Goal: Task Accomplishment & Management: Use online tool/utility

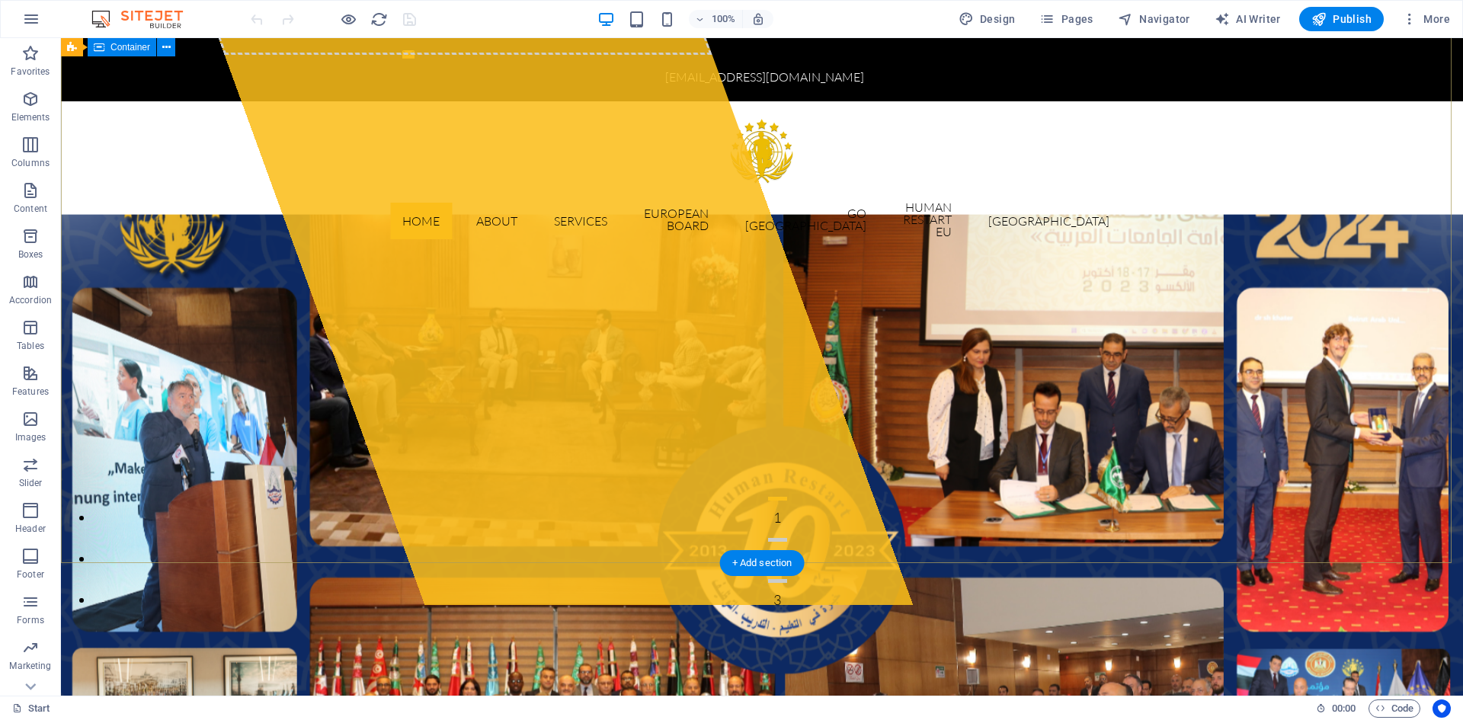
scroll to position [76, 0]
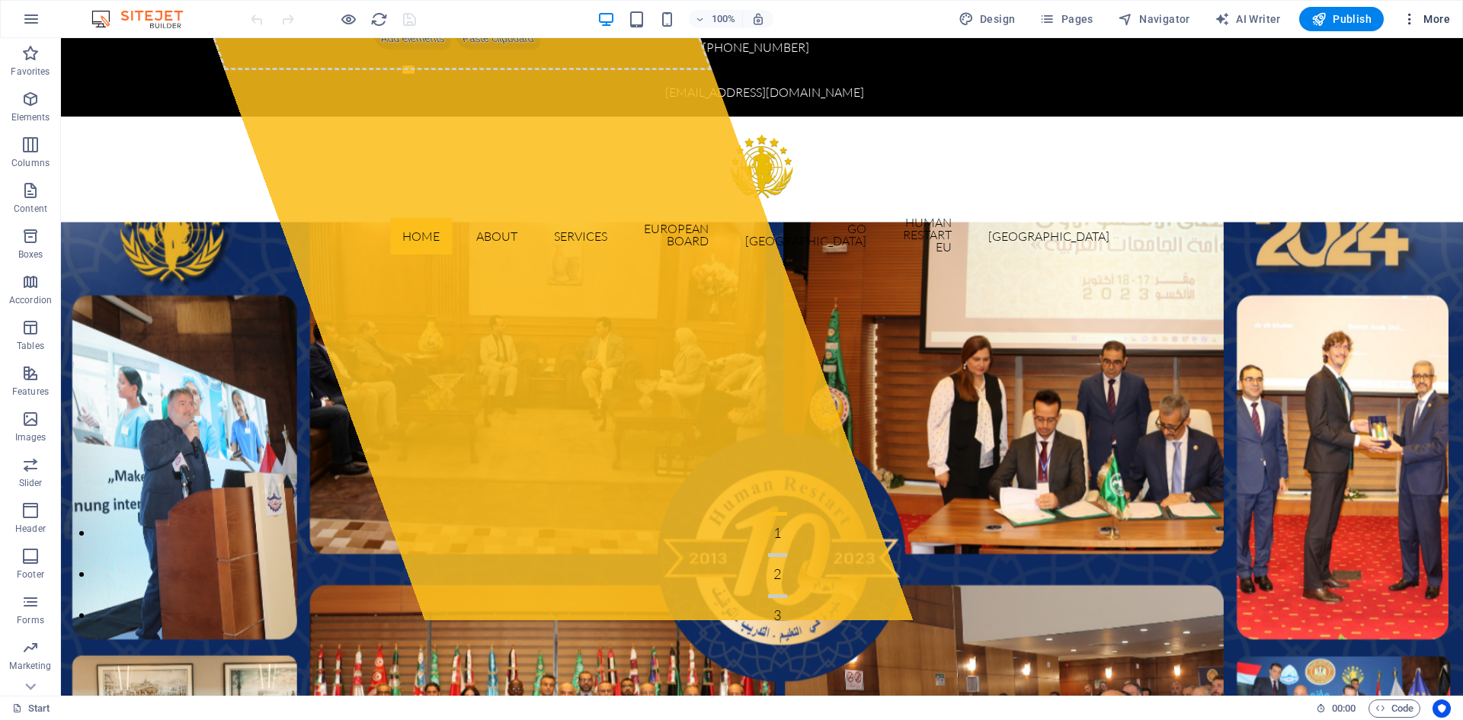
click at [1435, 18] on span "More" at bounding box center [1426, 18] width 48 height 15
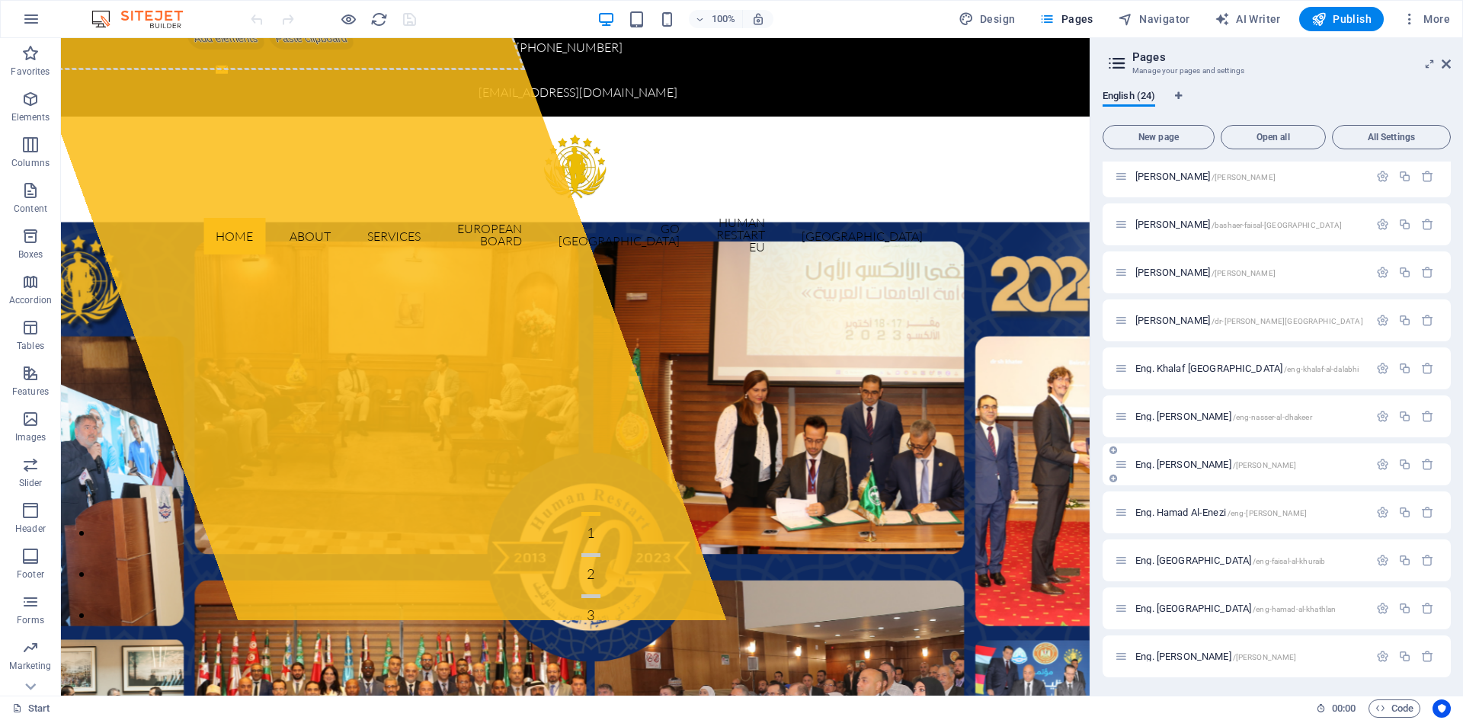
scroll to position [325, 0]
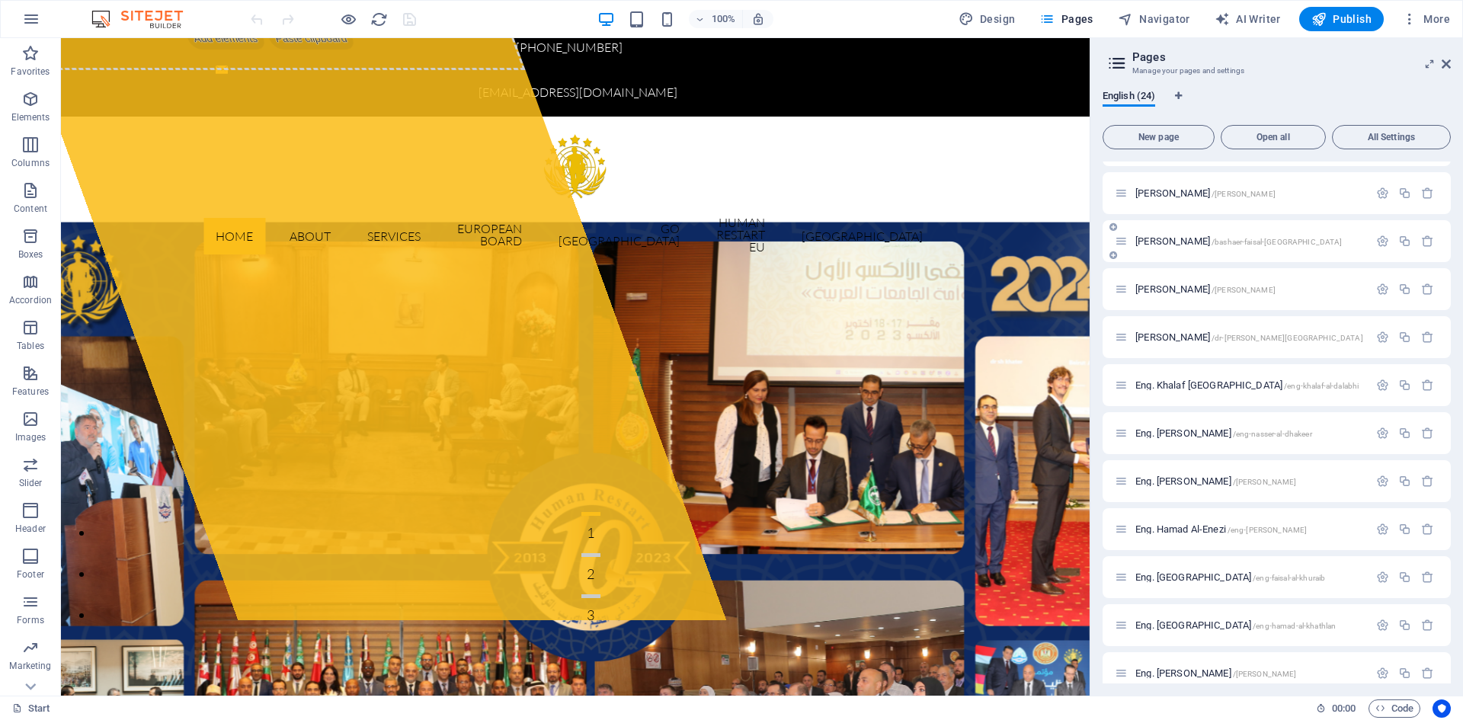
click at [1208, 243] on span "[PERSON_NAME] /[GEOGRAPHIC_DATA]-[GEOGRAPHIC_DATA]-[GEOGRAPHIC_DATA]" at bounding box center [1238, 240] width 206 height 11
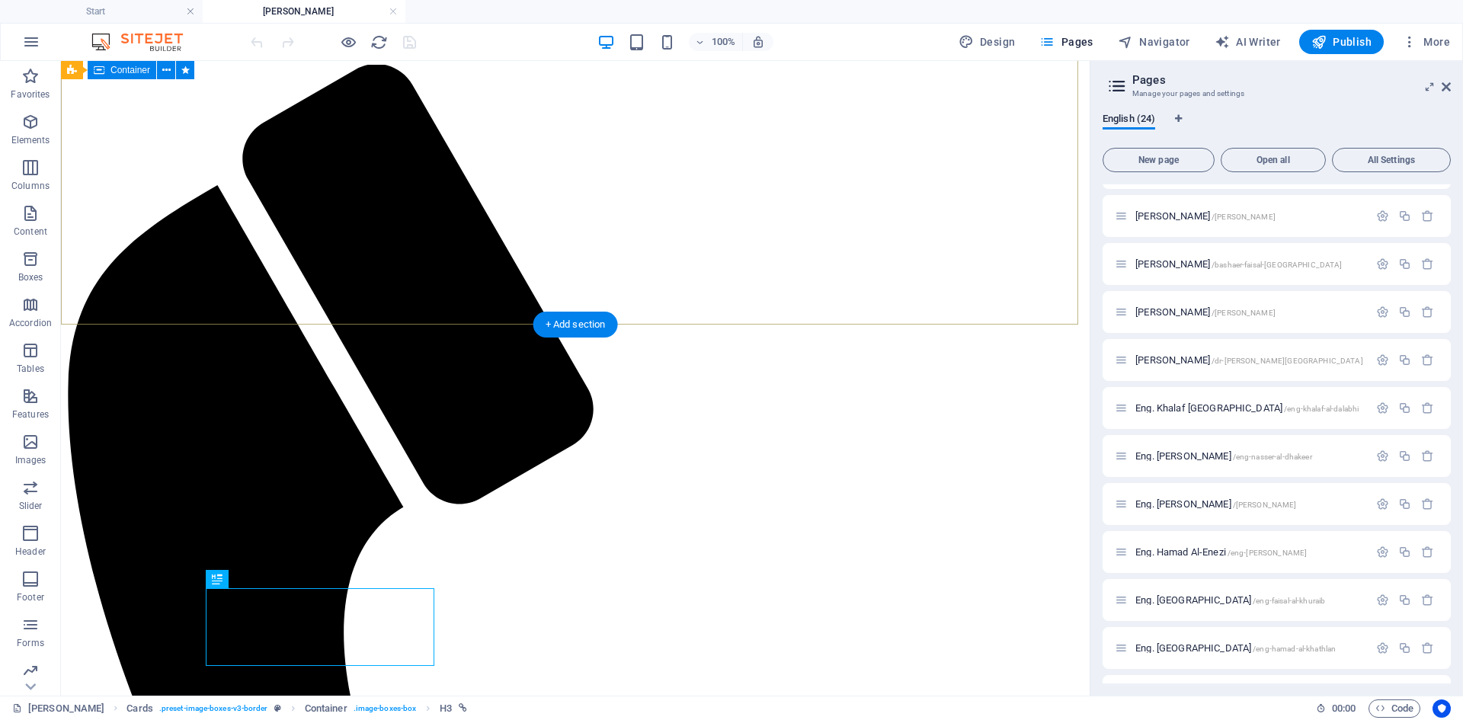
scroll to position [107, 0]
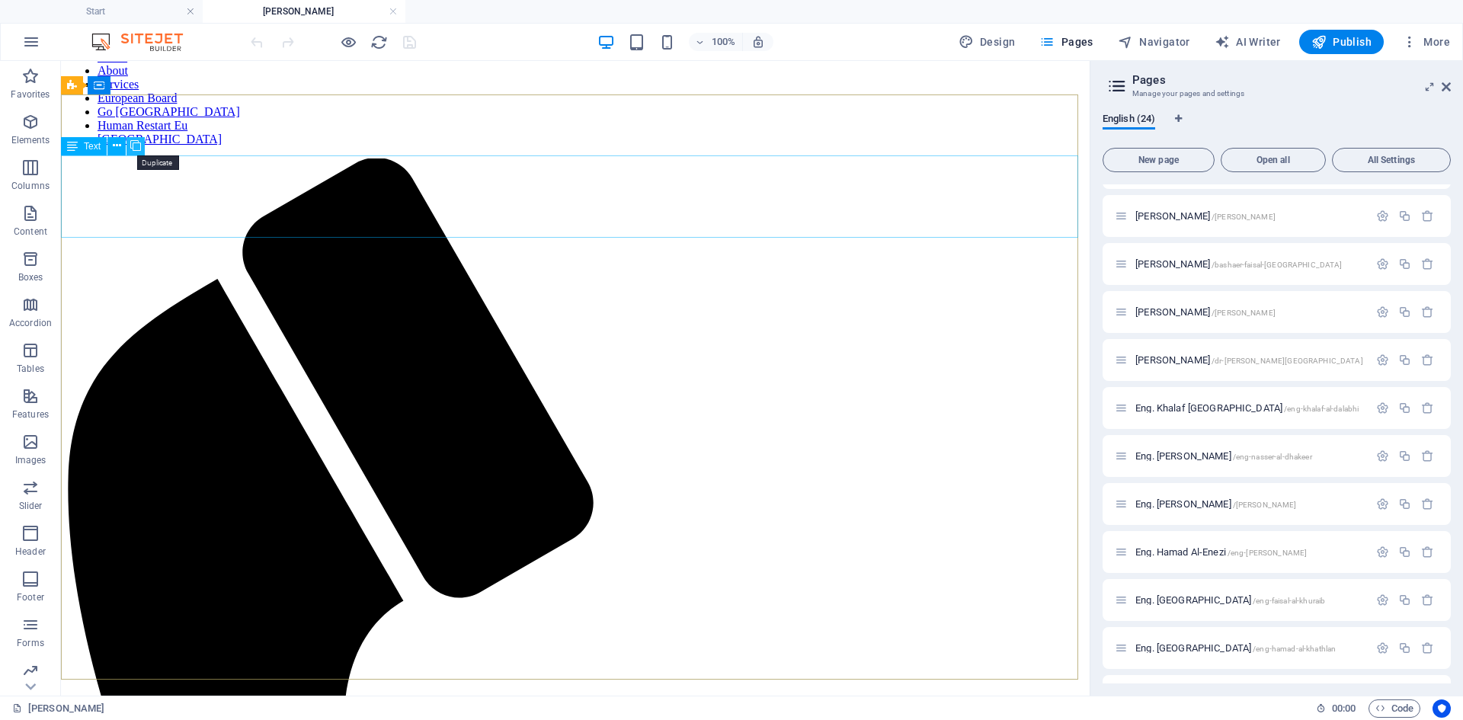
click at [132, 146] on icon at bounding box center [135, 146] width 11 height 16
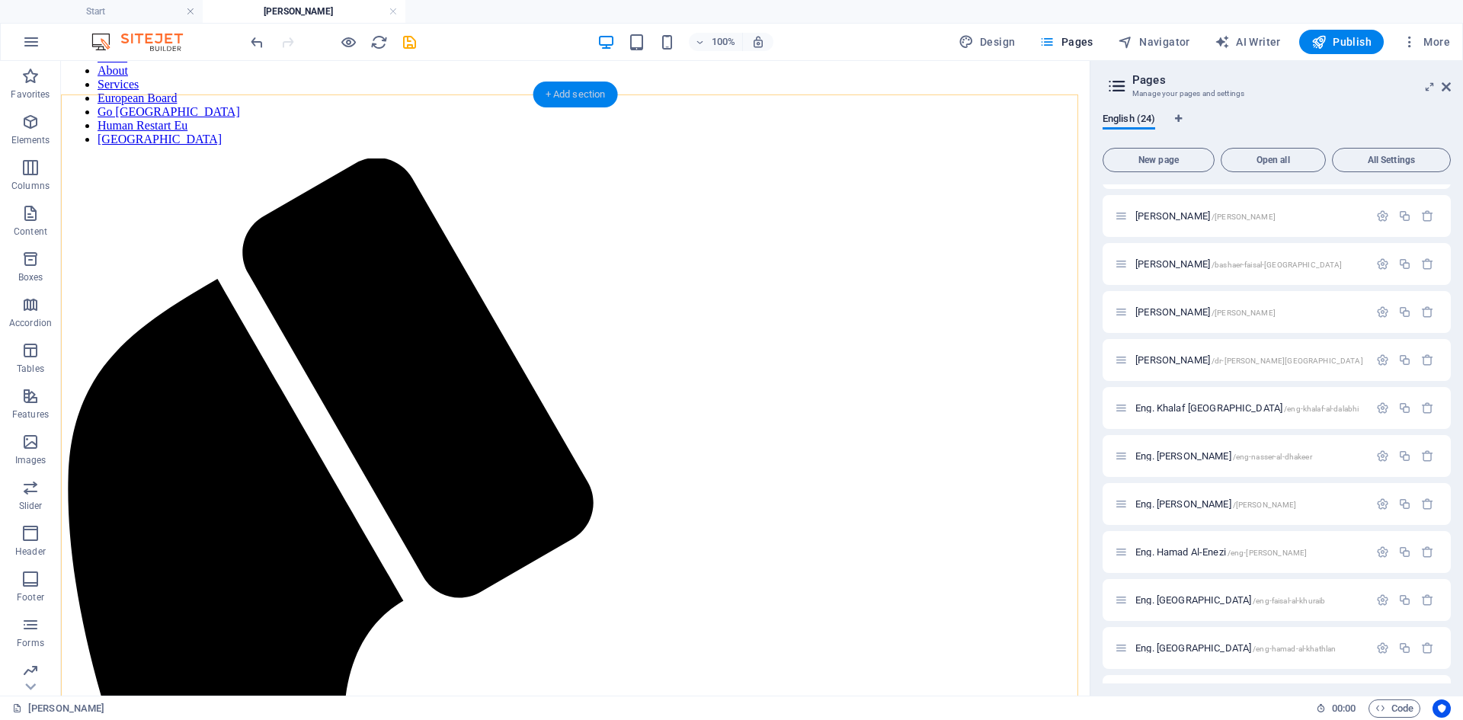
click at [571, 103] on div "+ Add section" at bounding box center [575, 95] width 85 height 26
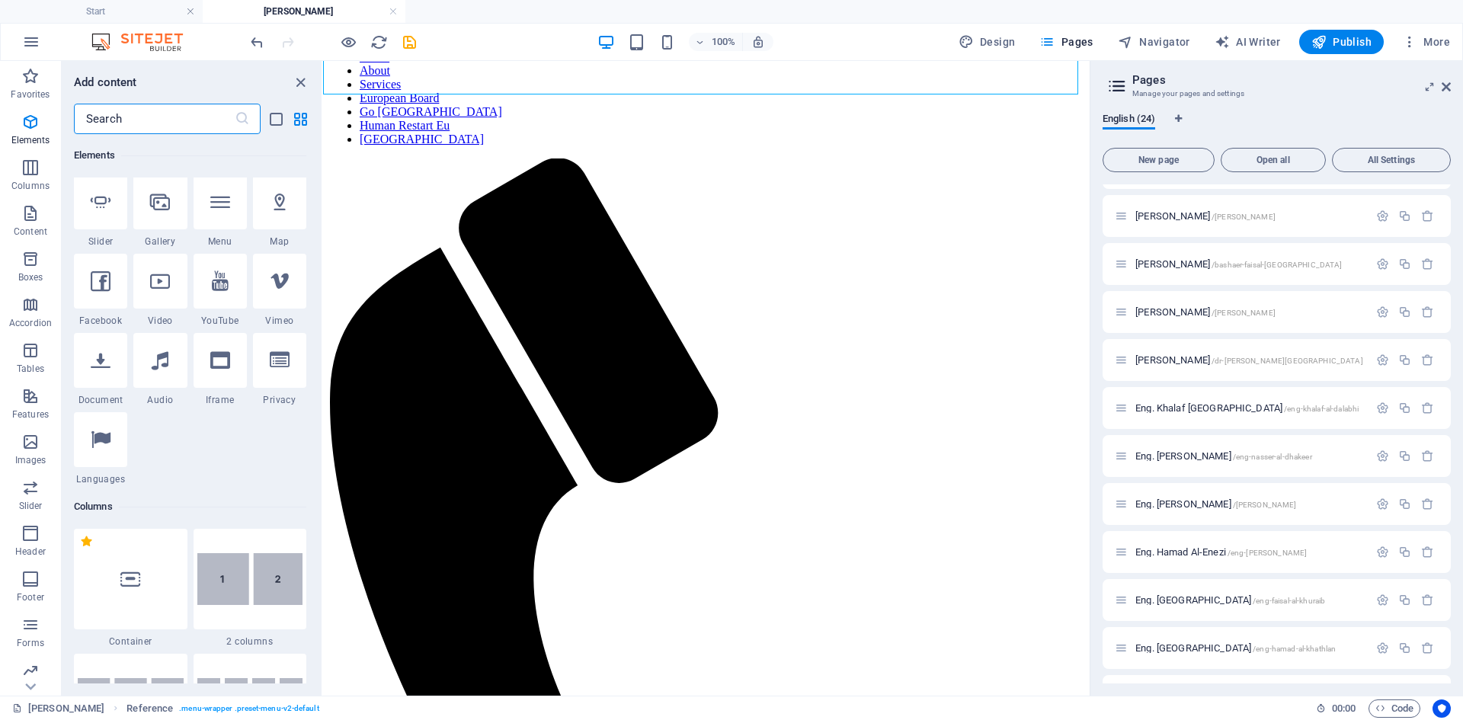
scroll to position [0, 0]
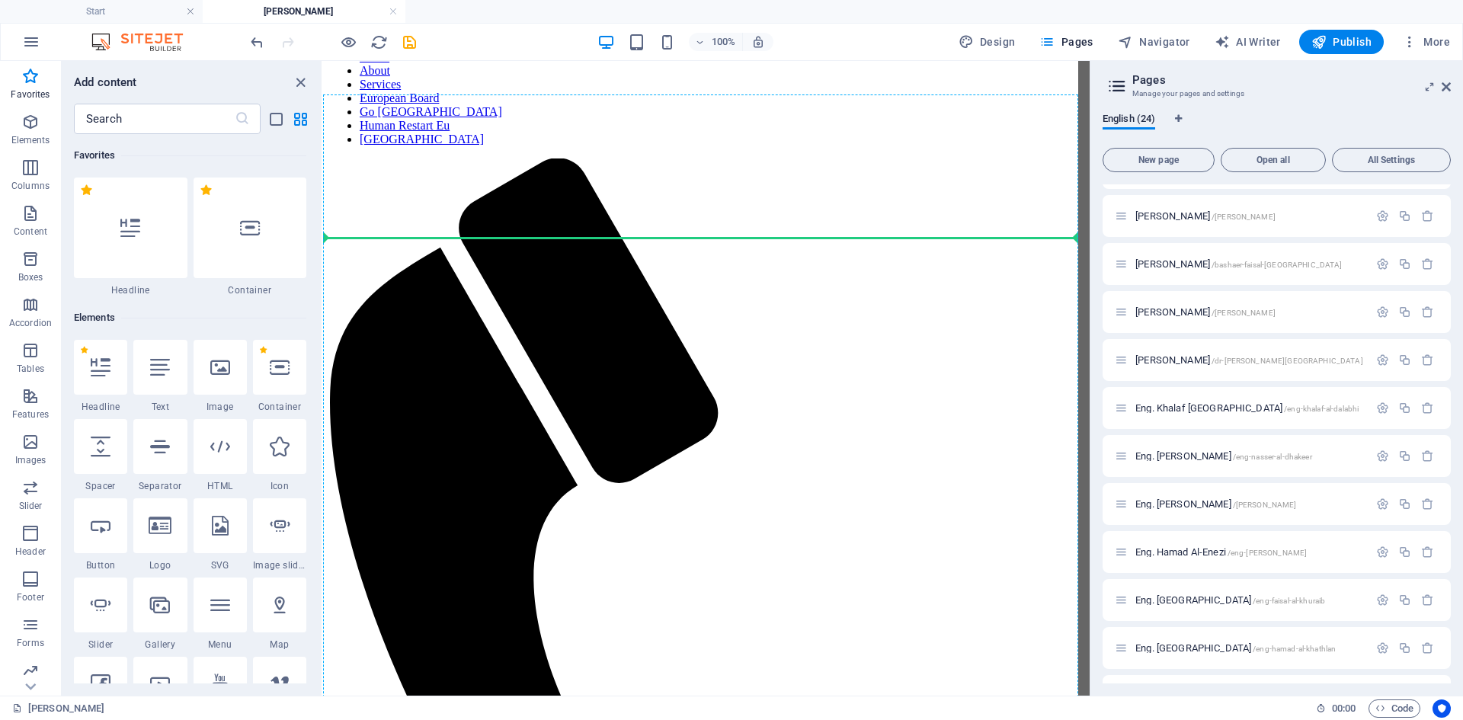
select select "px"
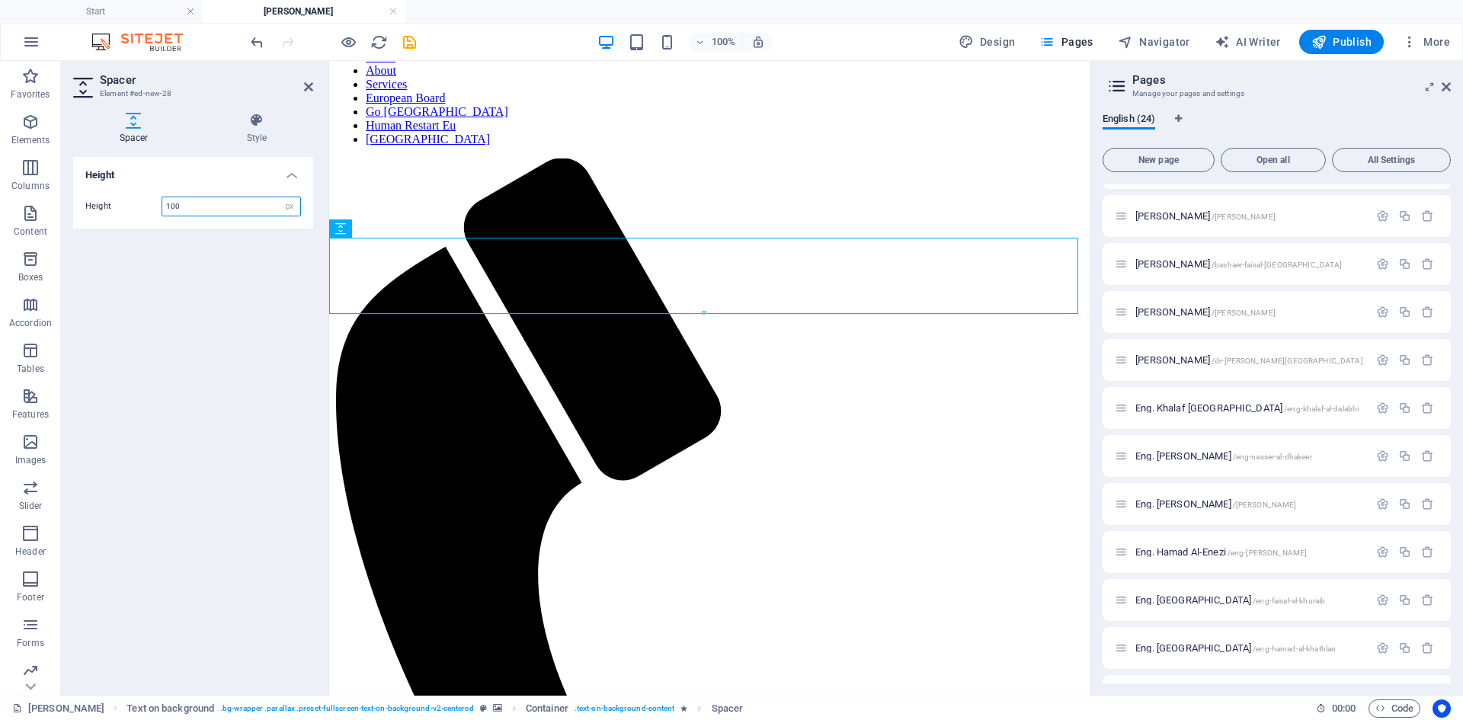
click at [205, 206] on input "100" at bounding box center [231, 206] width 138 height 18
type input "50"
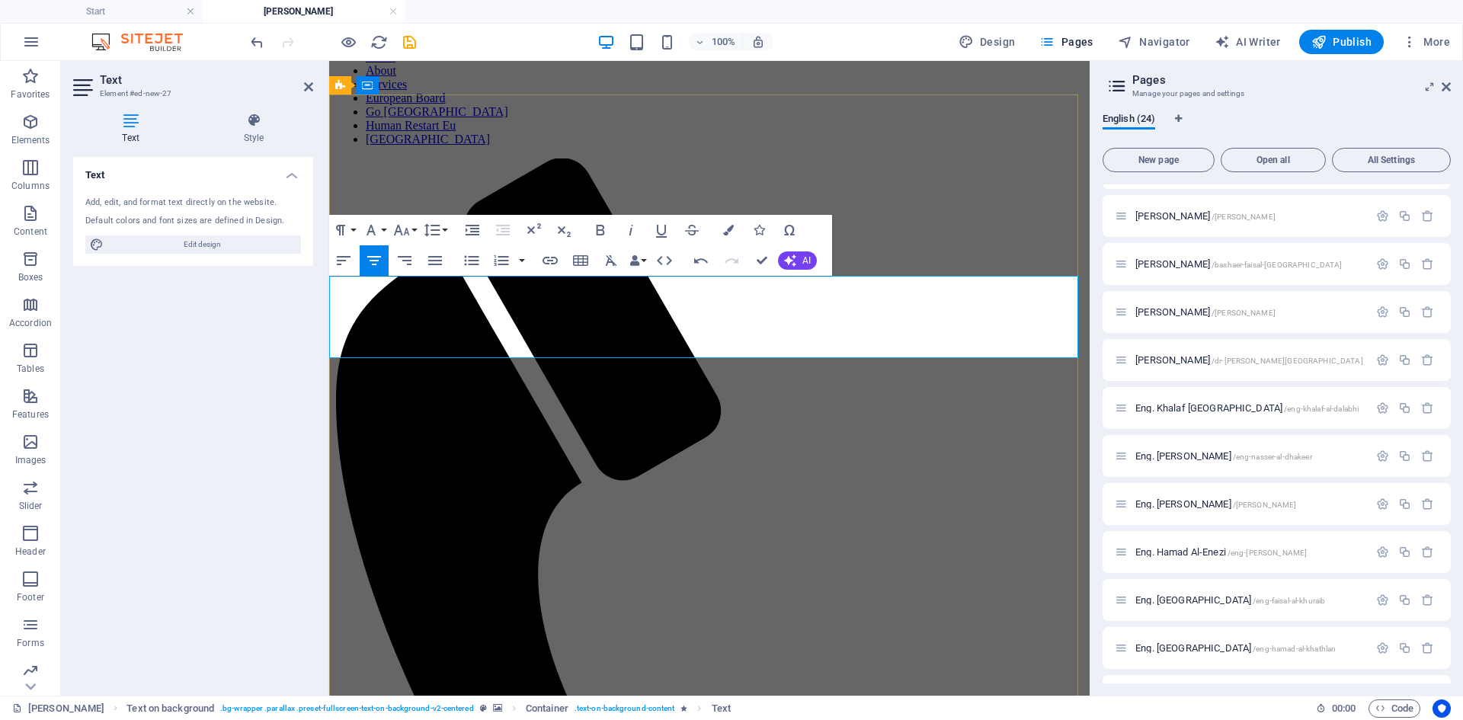
click at [248, 112] on div "Text Style Text Add, edit, and format text directly on the website. Default col…" at bounding box center [193, 398] width 264 height 595
click at [259, 117] on icon at bounding box center [253, 120] width 119 height 15
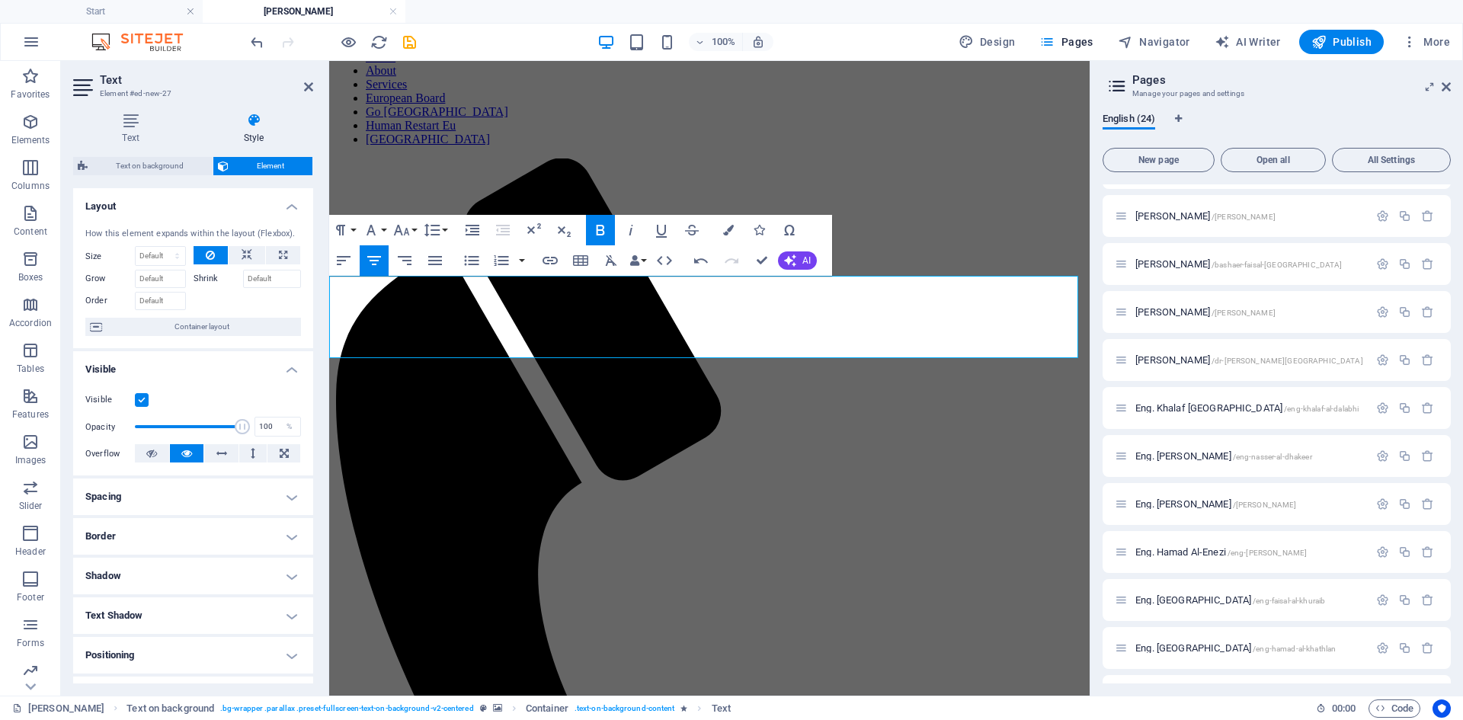
click at [128, 149] on div "Text Style Text Add, edit, and format text directly on the website. Default col…" at bounding box center [193, 398] width 240 height 571
click at [128, 142] on h4 "Text" at bounding box center [133, 129] width 121 height 32
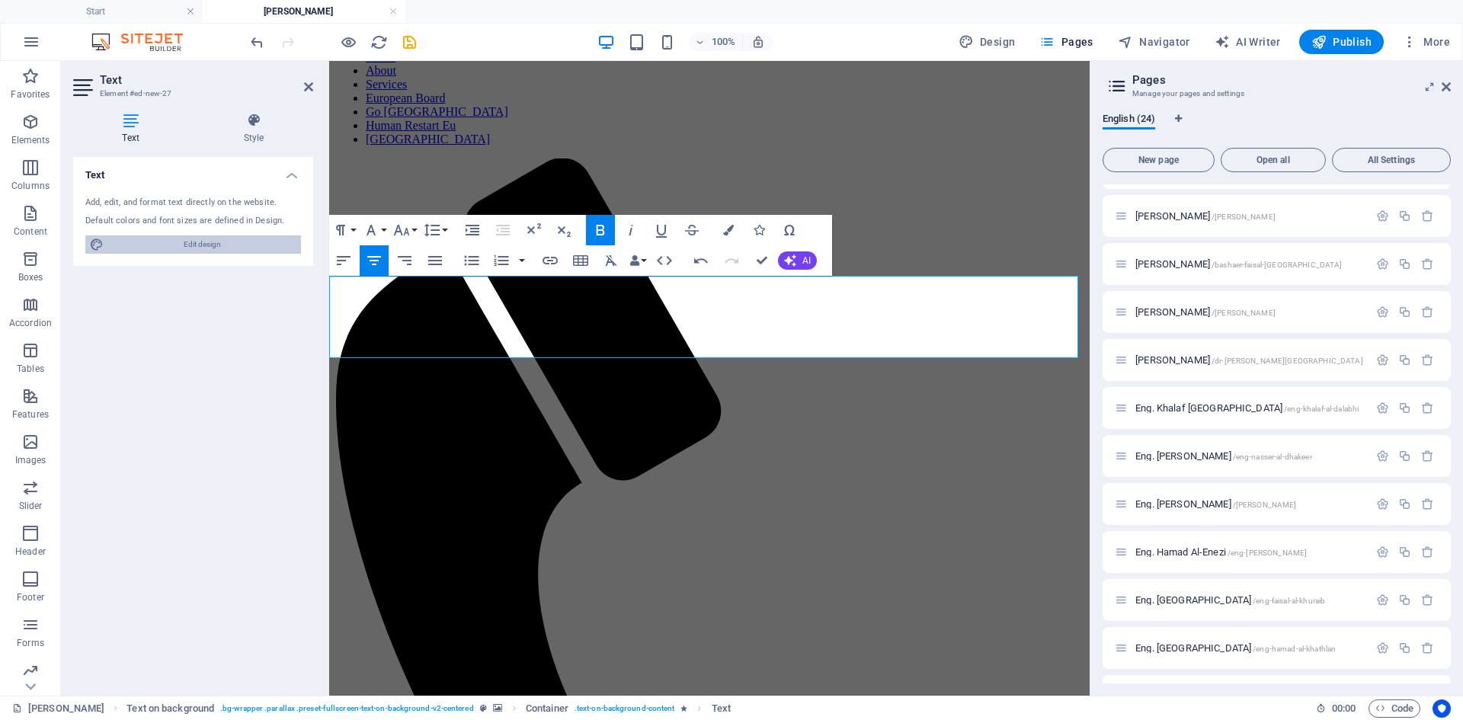
click at [217, 248] on span "Edit design" at bounding box center [202, 244] width 188 height 18
select select "px"
select select "300"
select select "px"
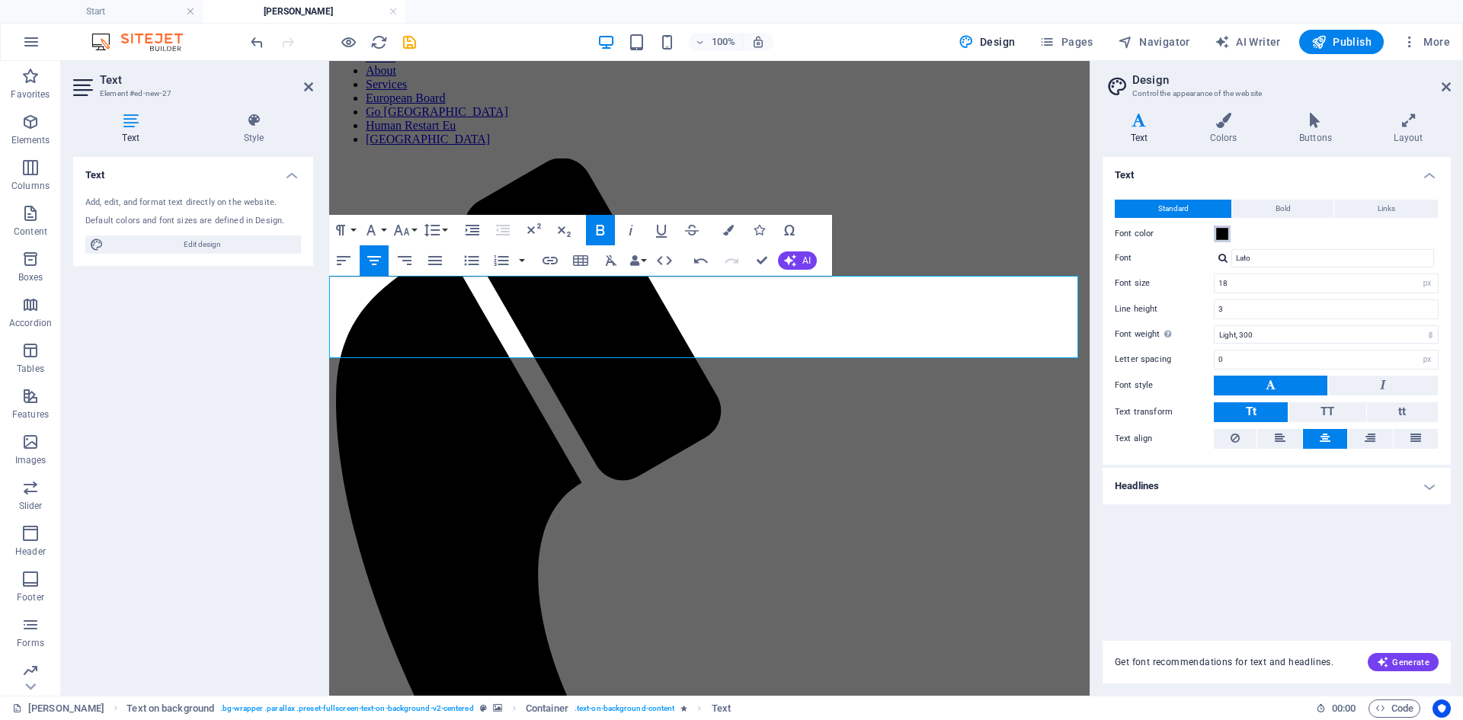
click at [1224, 235] on span at bounding box center [1222, 234] width 12 height 12
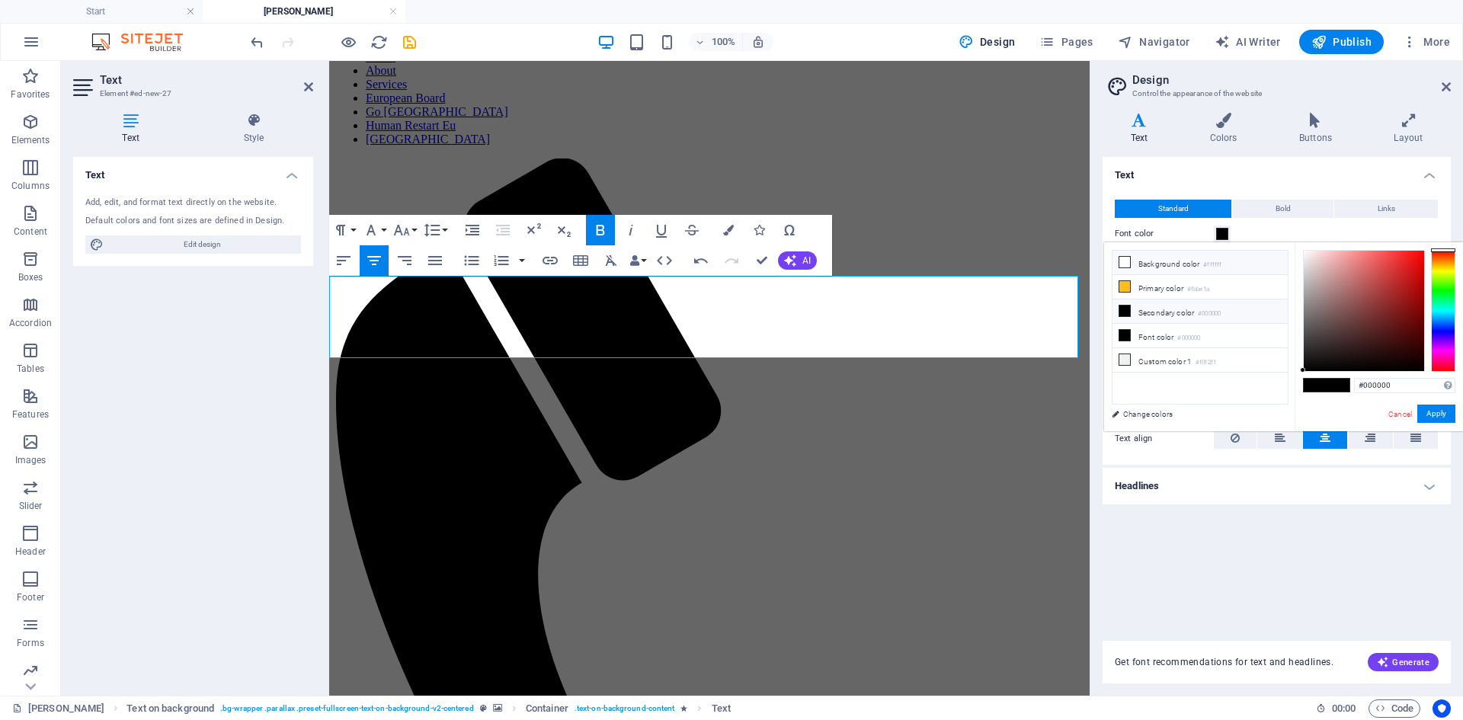
click at [1164, 266] on li "Background color #ffffff" at bounding box center [1199, 263] width 175 height 24
type input "#ffffff"
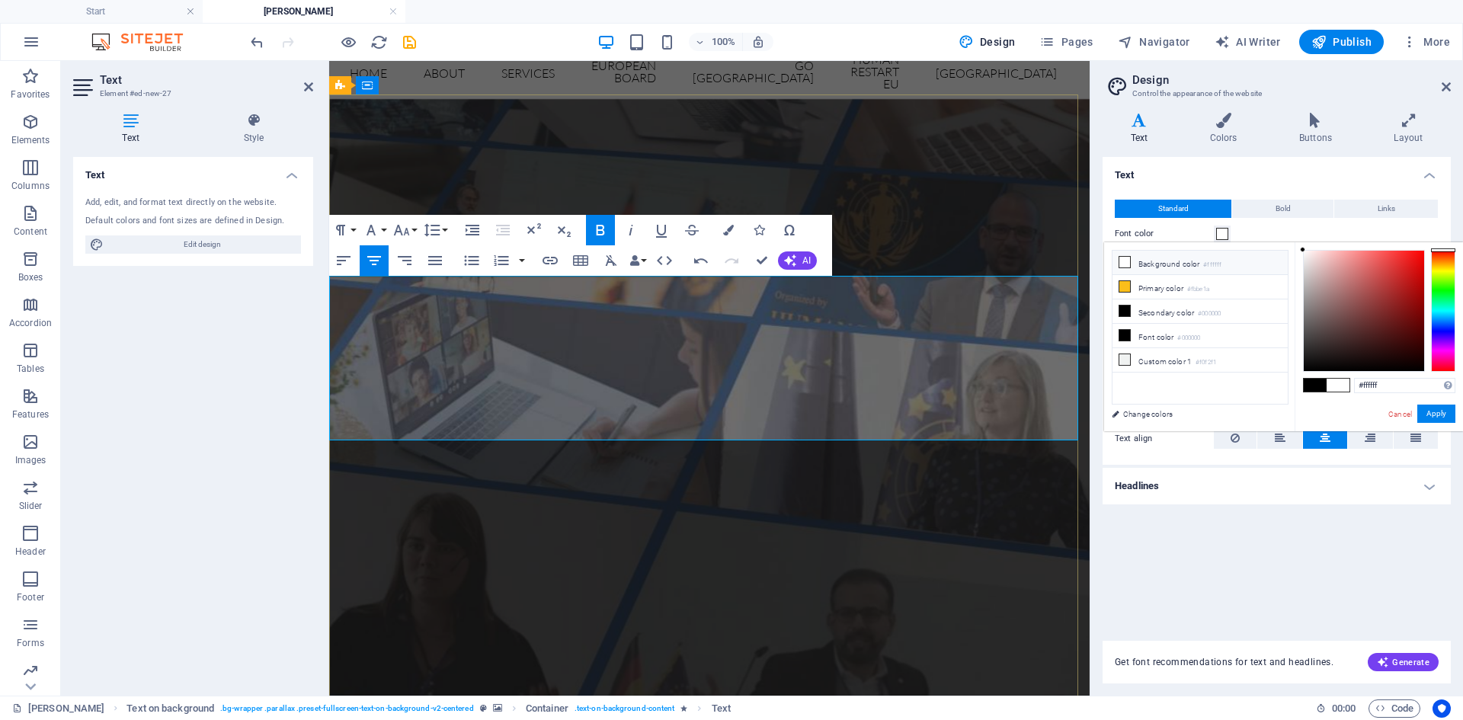
drag, startPoint x: 616, startPoint y: 341, endPoint x: 638, endPoint y: 338, distance: 23.0
click at [347, 265] on icon "button" at bounding box center [343, 260] width 18 height 18
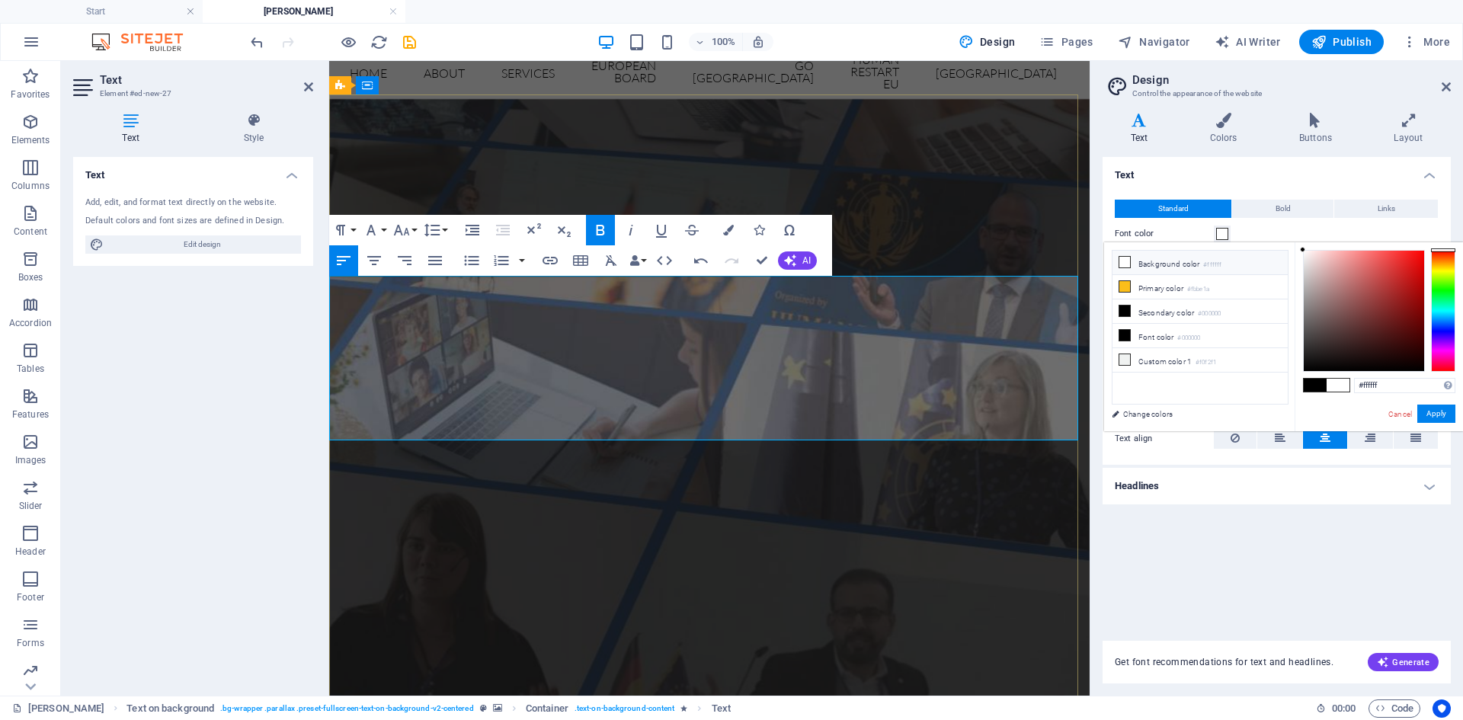
click at [344, 263] on icon "button" at bounding box center [343, 260] width 18 height 18
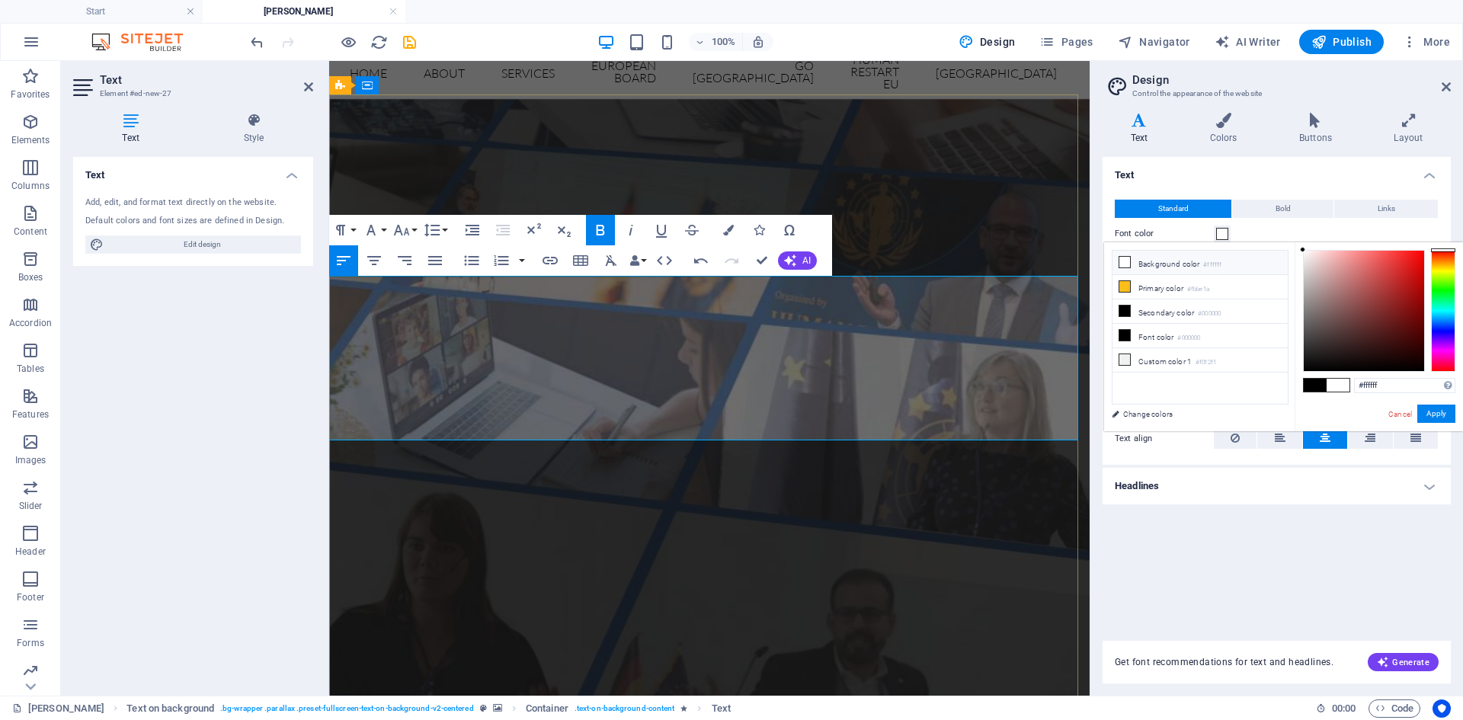
click at [466, 266] on icon "button" at bounding box center [471, 260] width 18 height 18
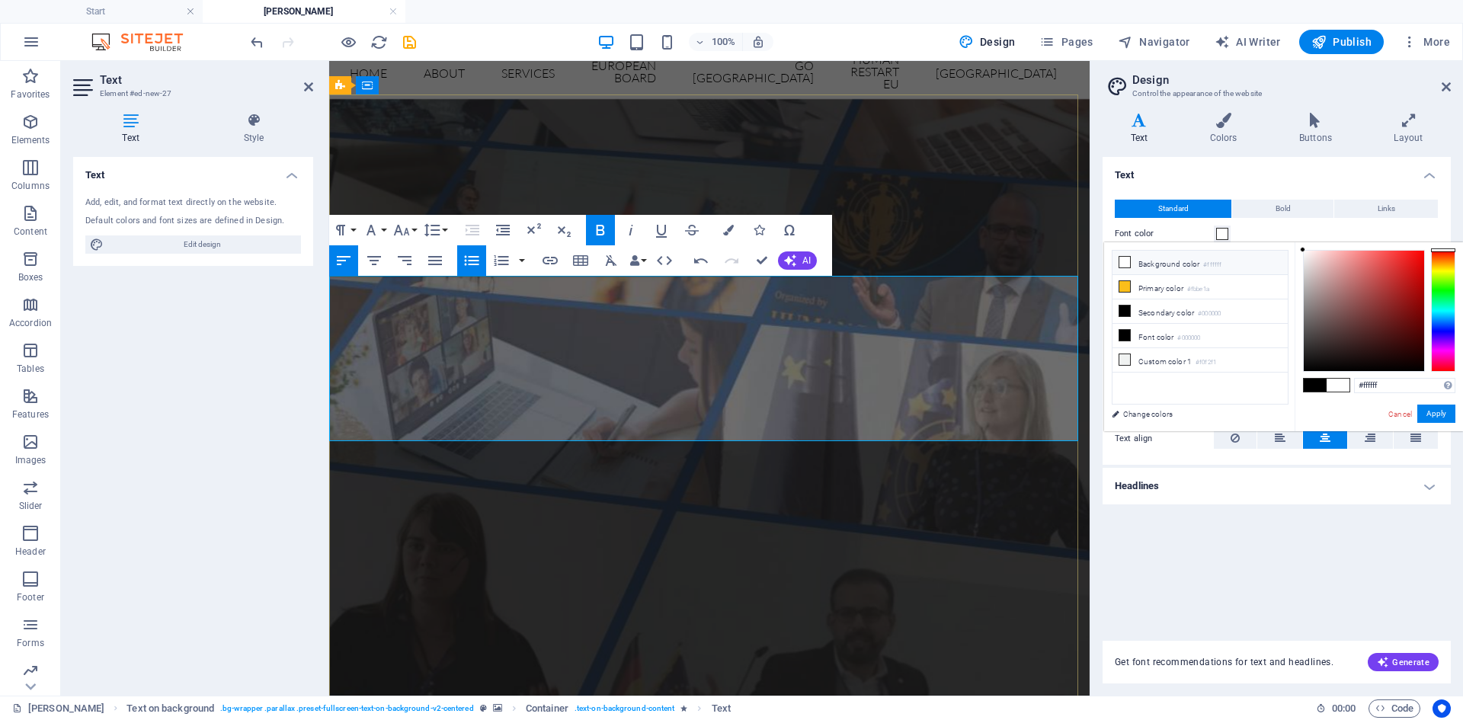
drag, startPoint x: 753, startPoint y: 342, endPoint x: 341, endPoint y: 334, distance: 412.2
click at [542, 261] on icon "button" at bounding box center [550, 260] width 18 height 18
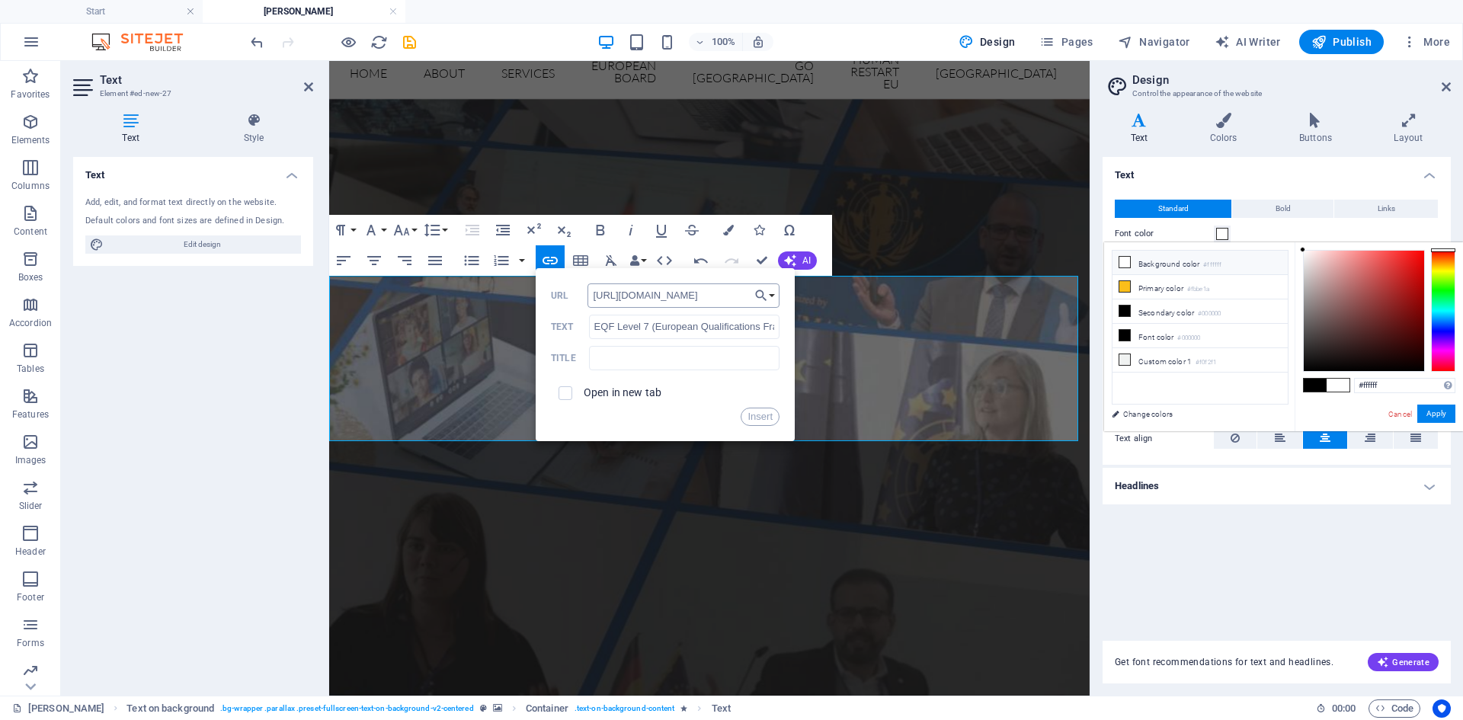
scroll to position [0, 99]
type input "[URL][DOMAIN_NAME]"
click at [644, 390] on label "Open in new tab" at bounding box center [623, 392] width 78 height 12
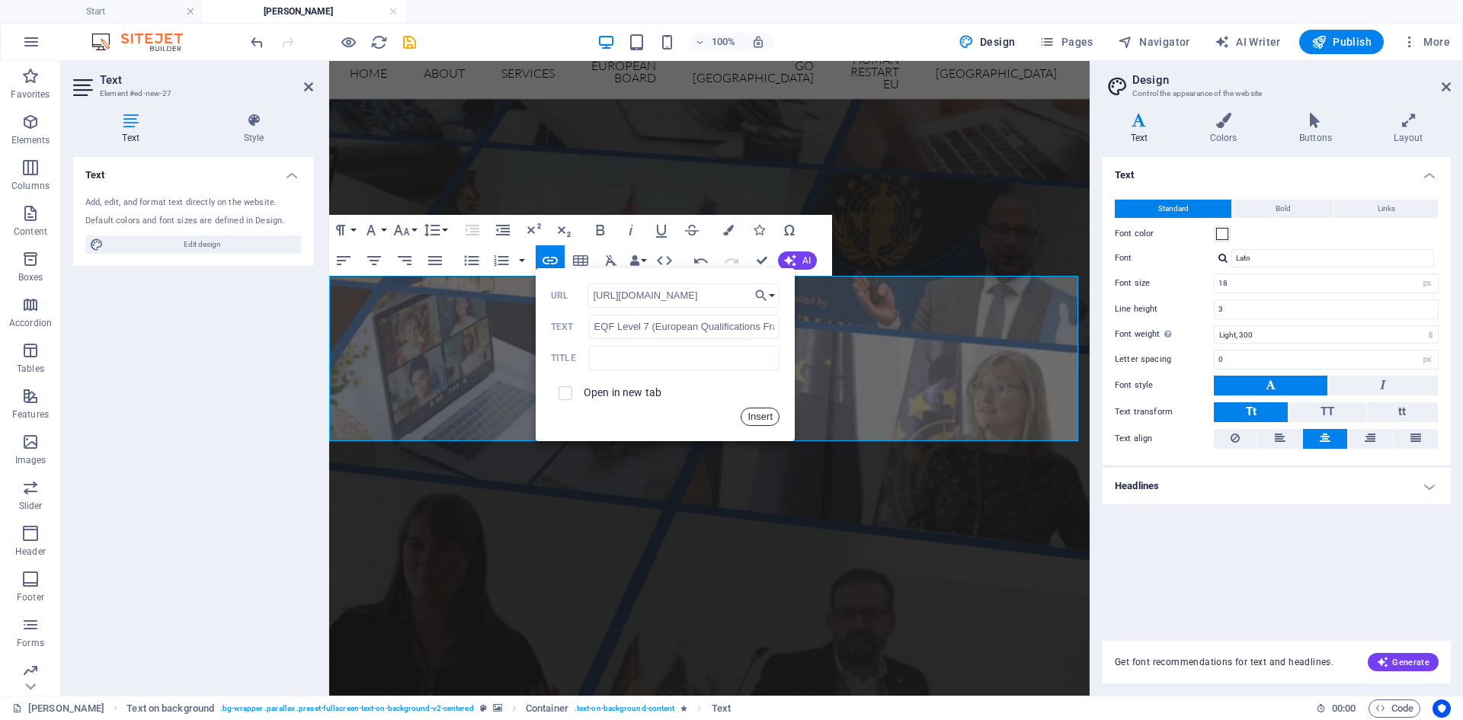
click at [764, 414] on button "Insert" at bounding box center [760, 417] width 39 height 18
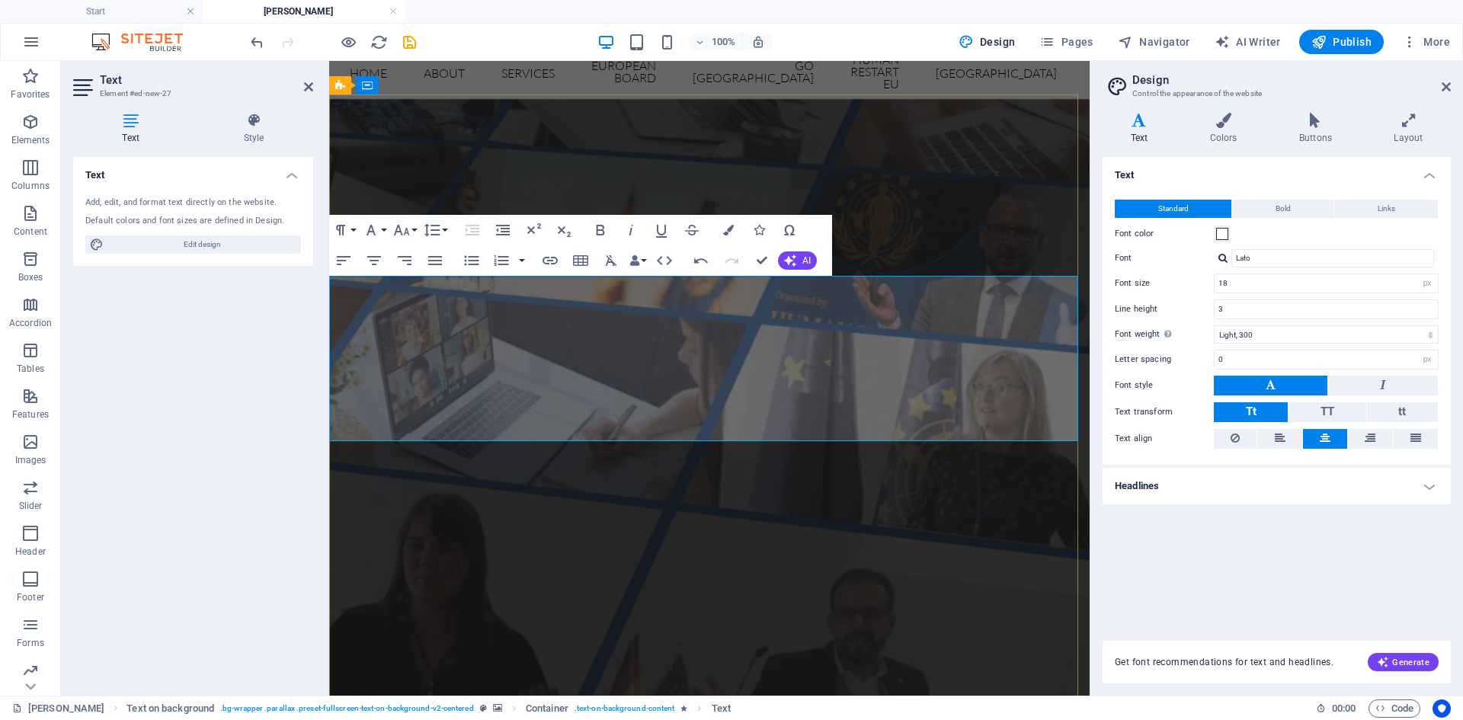
click at [1384, 212] on span "Links" at bounding box center [1386, 209] width 18 height 18
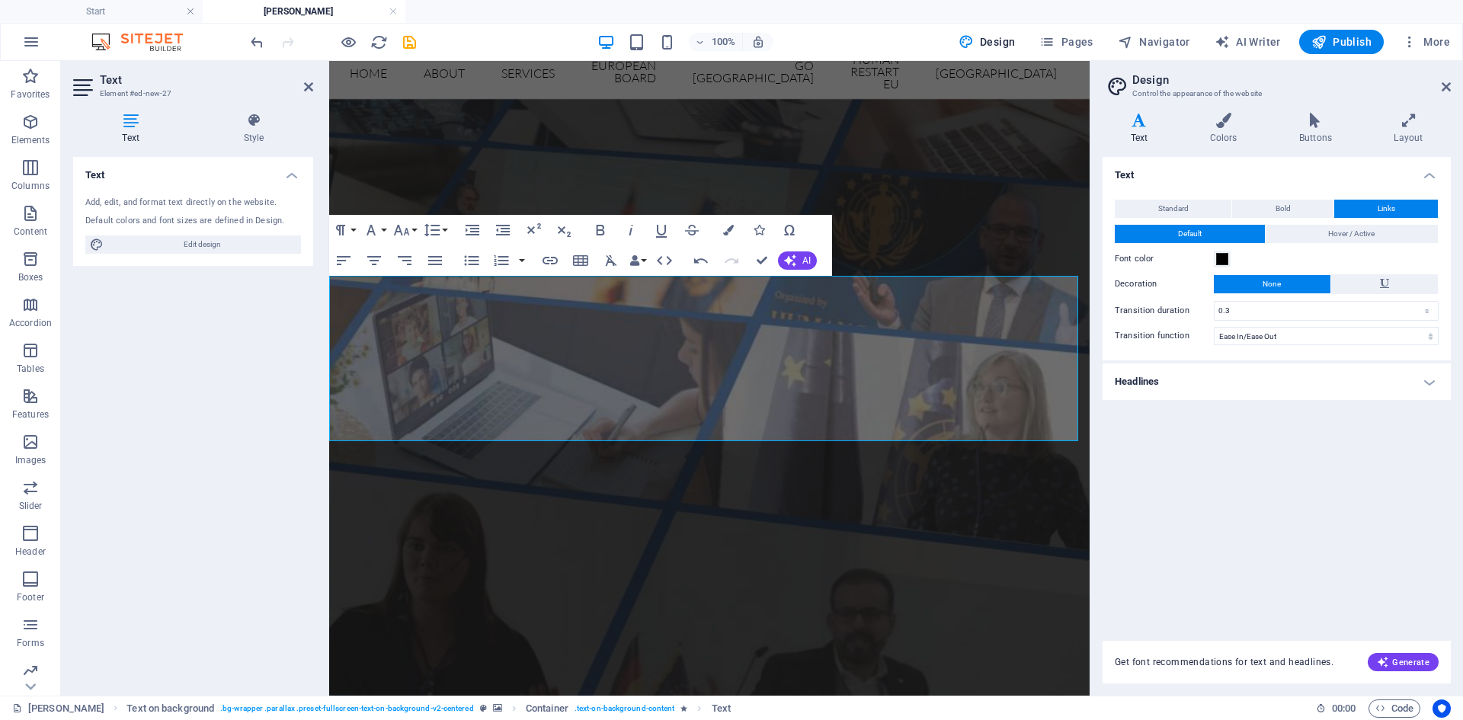
click at [1213, 266] on label "Font color" at bounding box center [1164, 259] width 99 height 18
click at [1214, 266] on button "Font color" at bounding box center [1222, 259] width 17 height 17
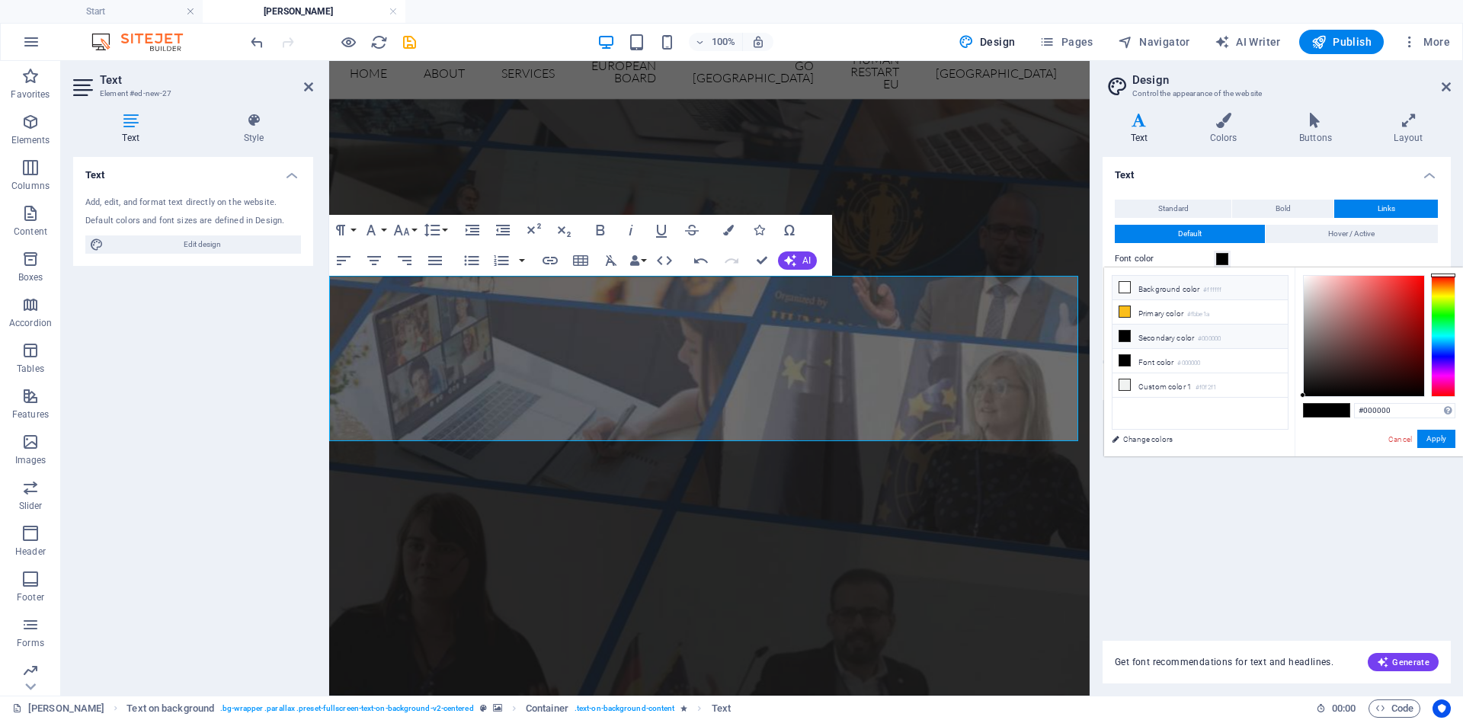
click at [1124, 291] on icon at bounding box center [1124, 287] width 11 height 11
type input "#ffffff"
click at [1426, 443] on button "Apply" at bounding box center [1436, 439] width 38 height 18
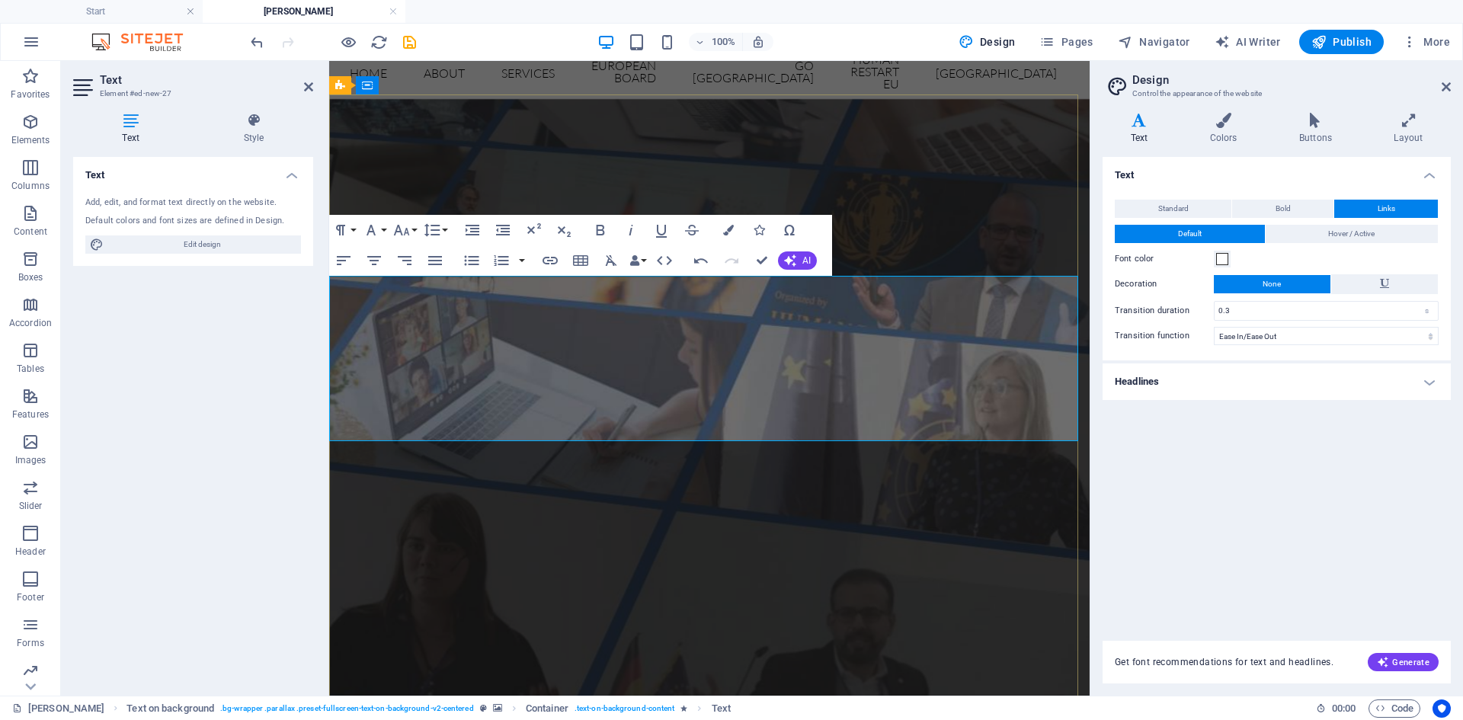
click at [1210, 395] on h4 "Headlines" at bounding box center [1276, 381] width 348 height 37
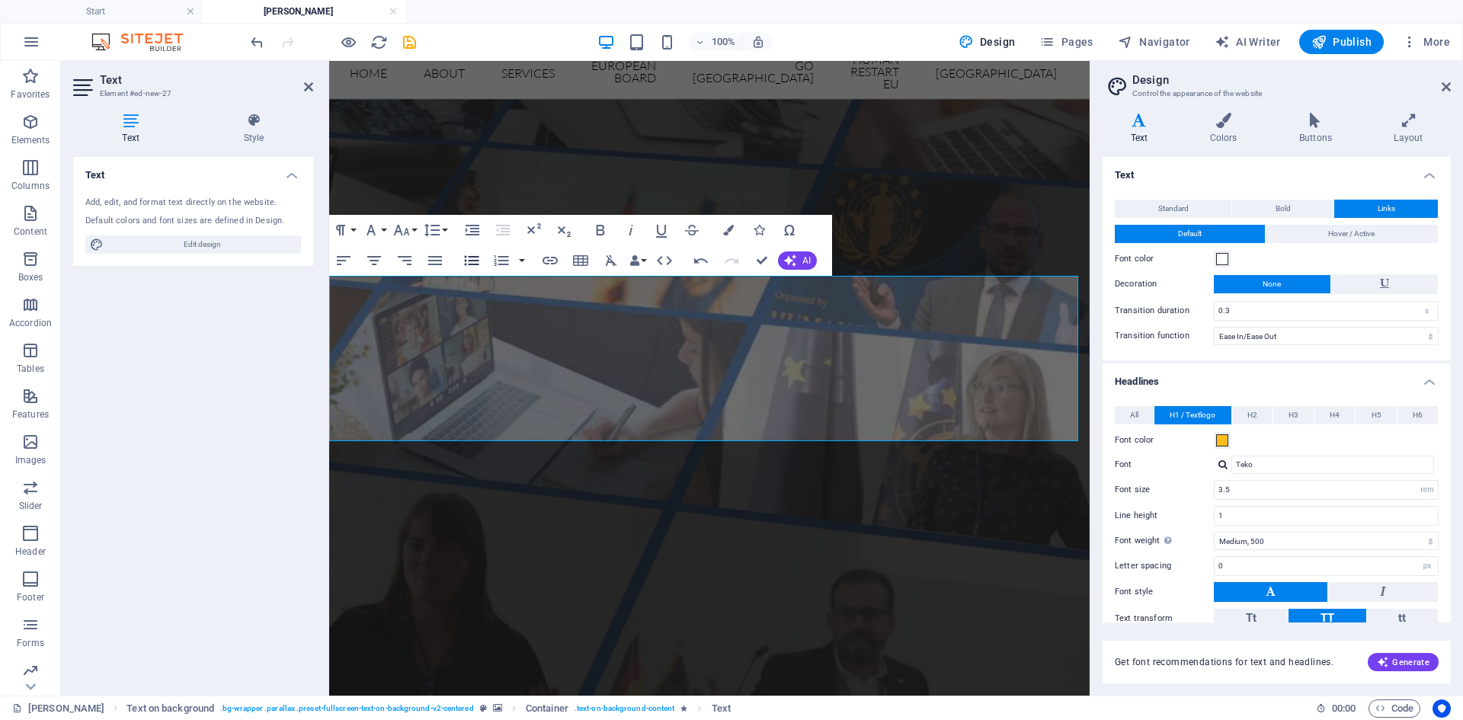
click at [469, 264] on icon "button" at bounding box center [472, 260] width 14 height 10
type input "and aligned with ETS No. 165 (Council of Europe Convention on the Recognition o…"
click at [554, 261] on icon "button" at bounding box center [550, 260] width 18 height 18
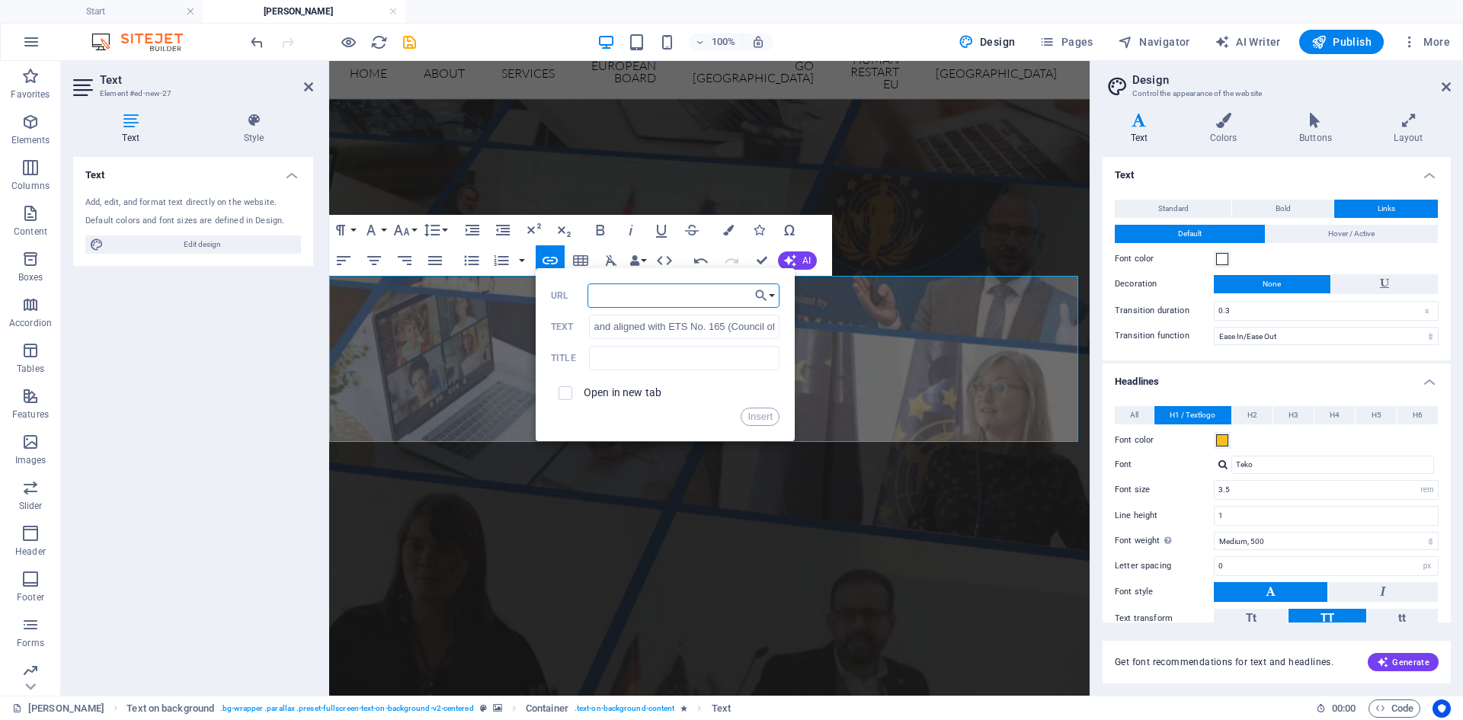
paste input "[URL][DOMAIN_NAME][PERSON_NAME]"
type input "[URL][DOMAIN_NAME][PERSON_NAME]"
click at [643, 387] on label "Open in new tab" at bounding box center [623, 392] width 78 height 12
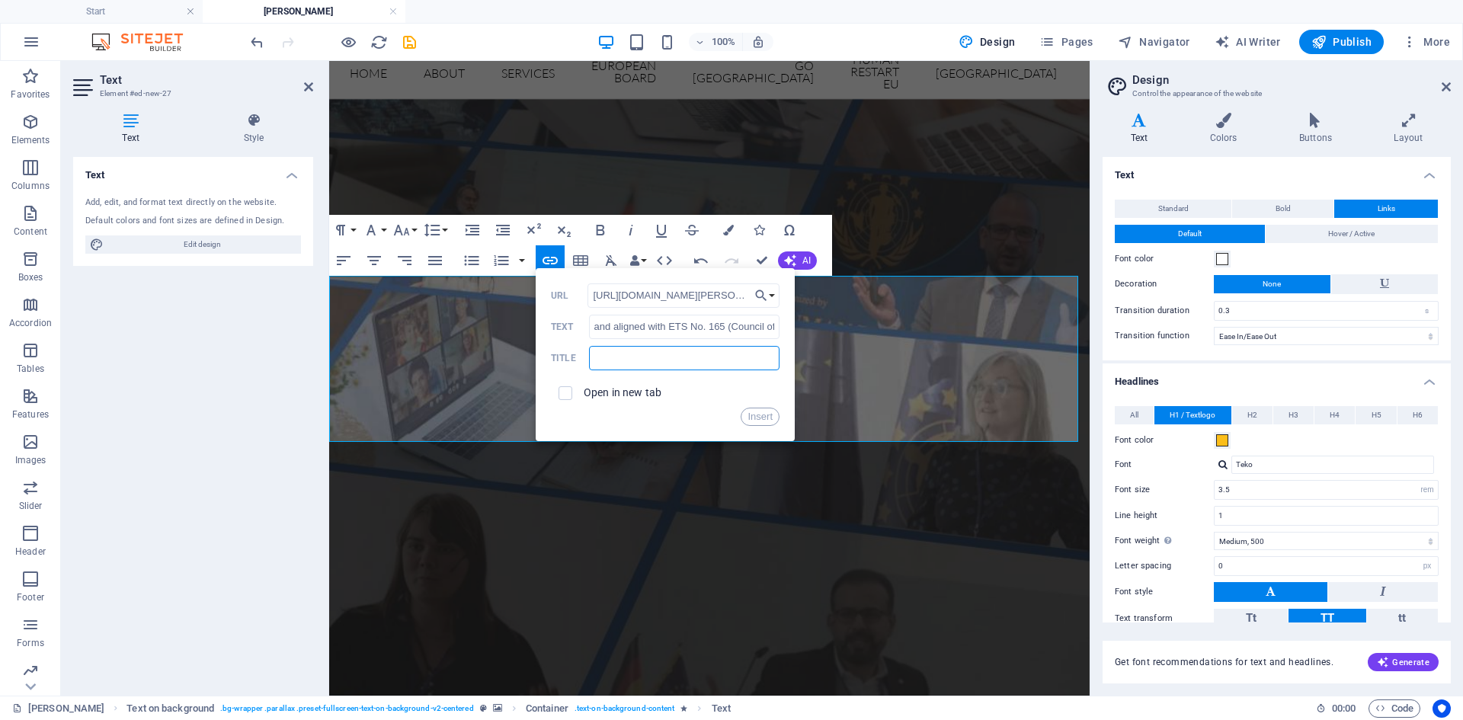
click at [703, 361] on input "text" at bounding box center [684, 358] width 190 height 24
click at [771, 414] on button "Insert" at bounding box center [760, 417] width 39 height 18
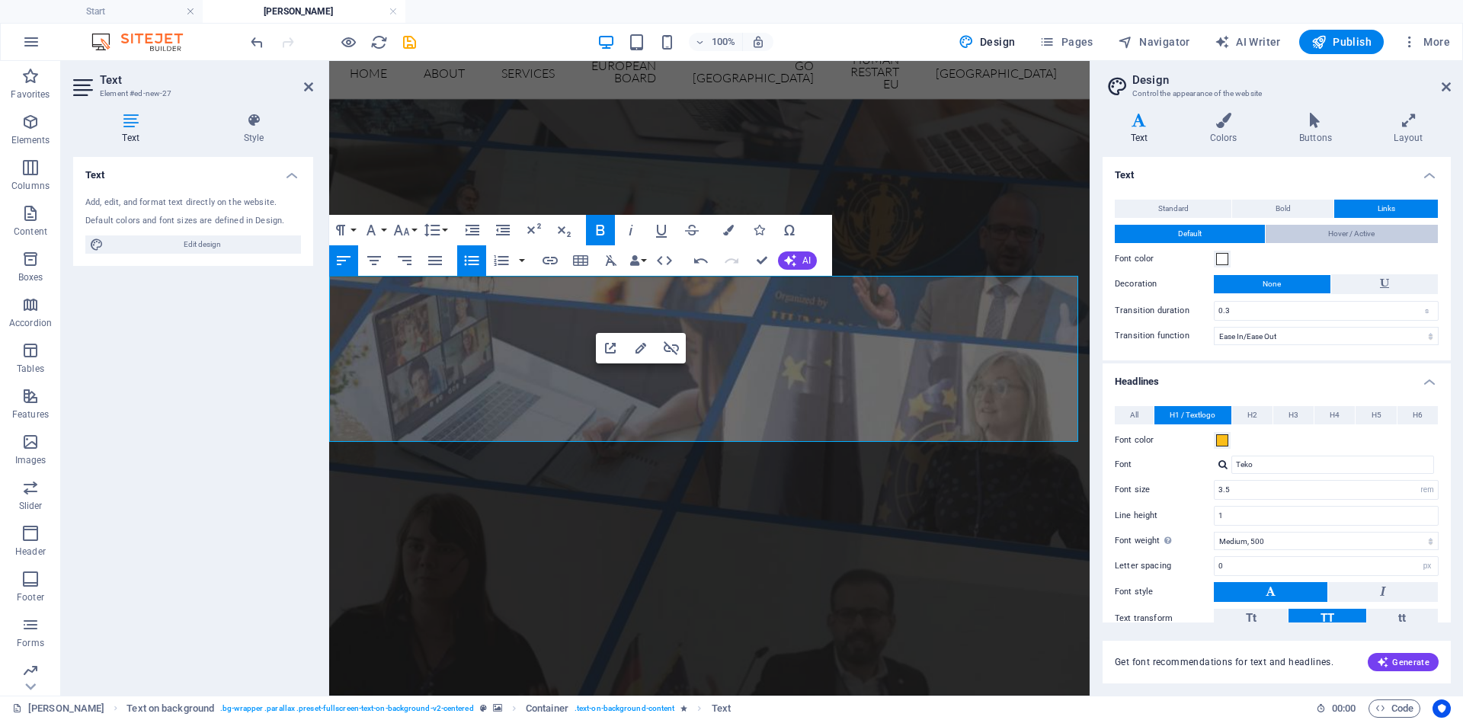
click at [1313, 232] on button "Hover / Active" at bounding box center [1351, 234] width 173 height 18
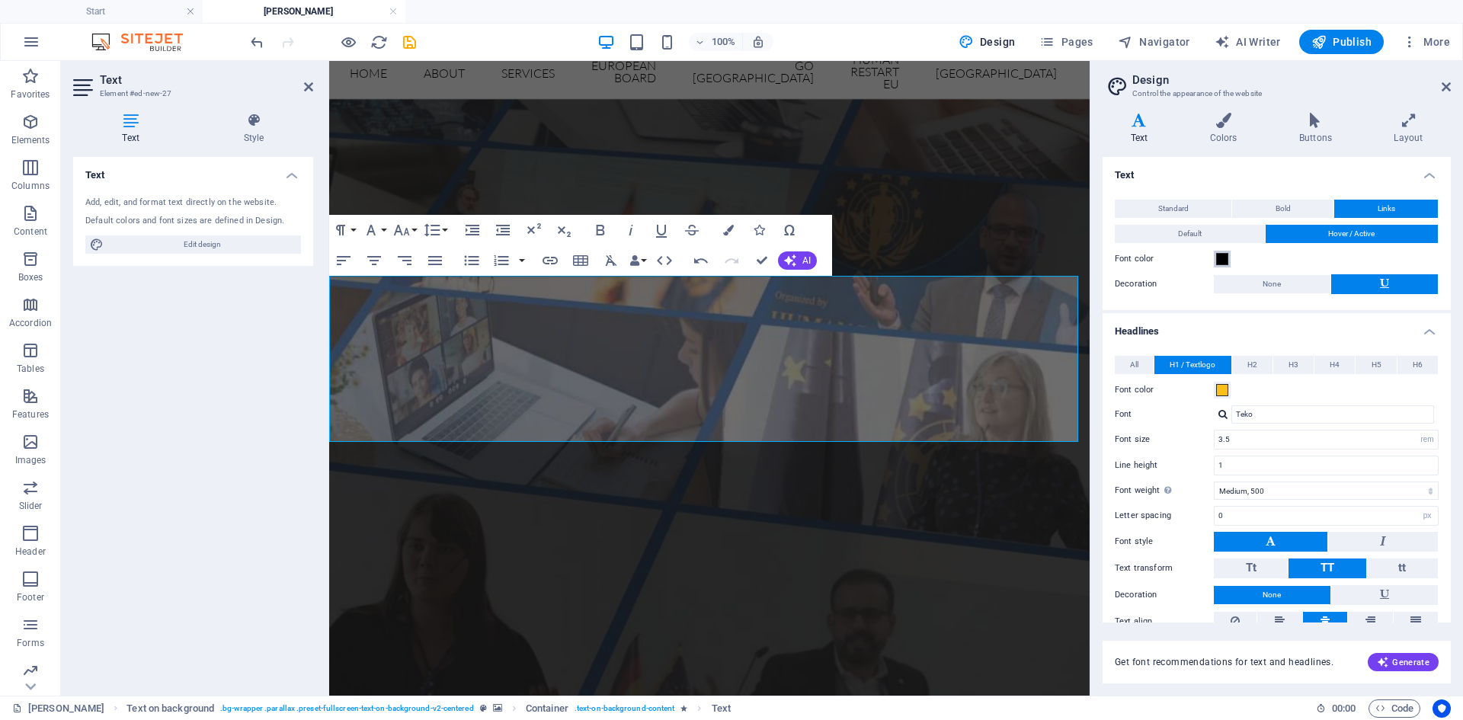
click at [1220, 258] on span at bounding box center [1222, 259] width 12 height 12
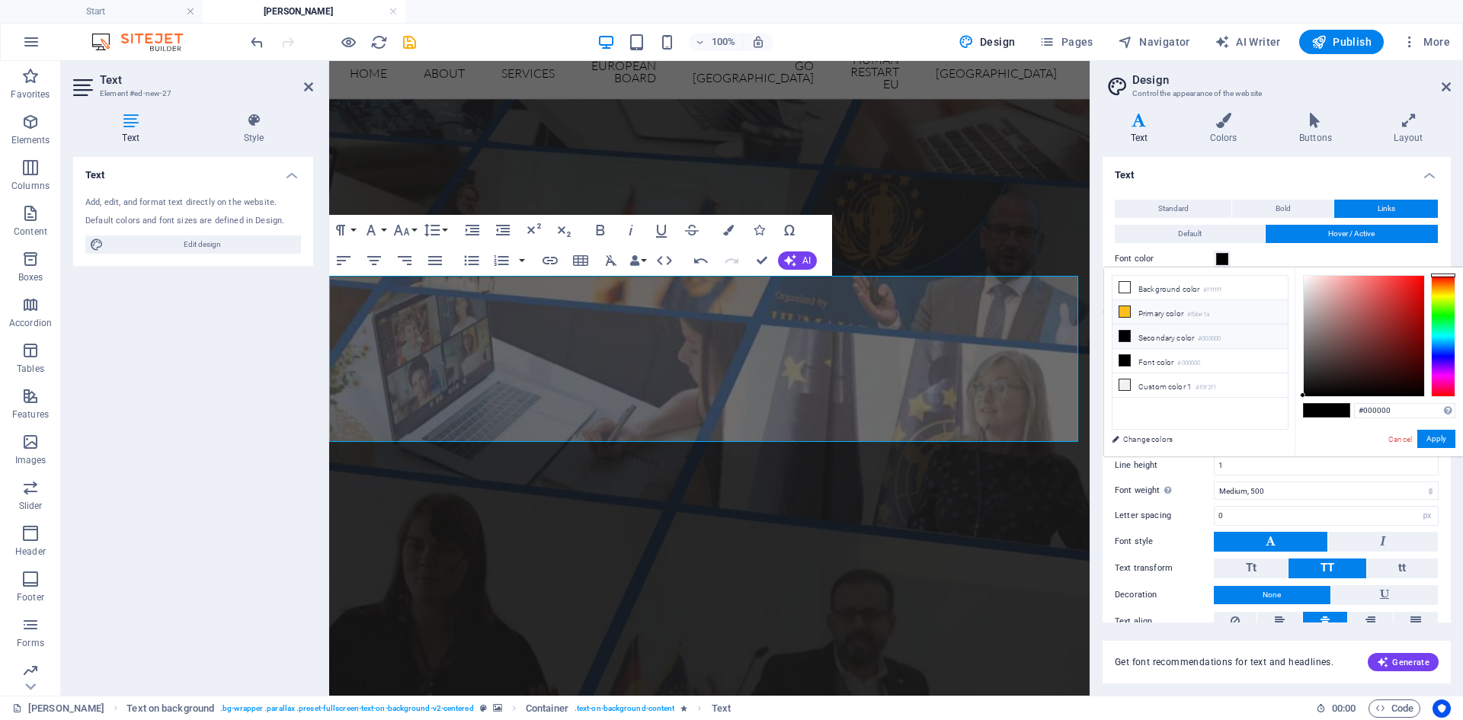
click at [1173, 312] on li "Primary color #fbbe1a" at bounding box center [1199, 312] width 175 height 24
type input "#fbbe1a"
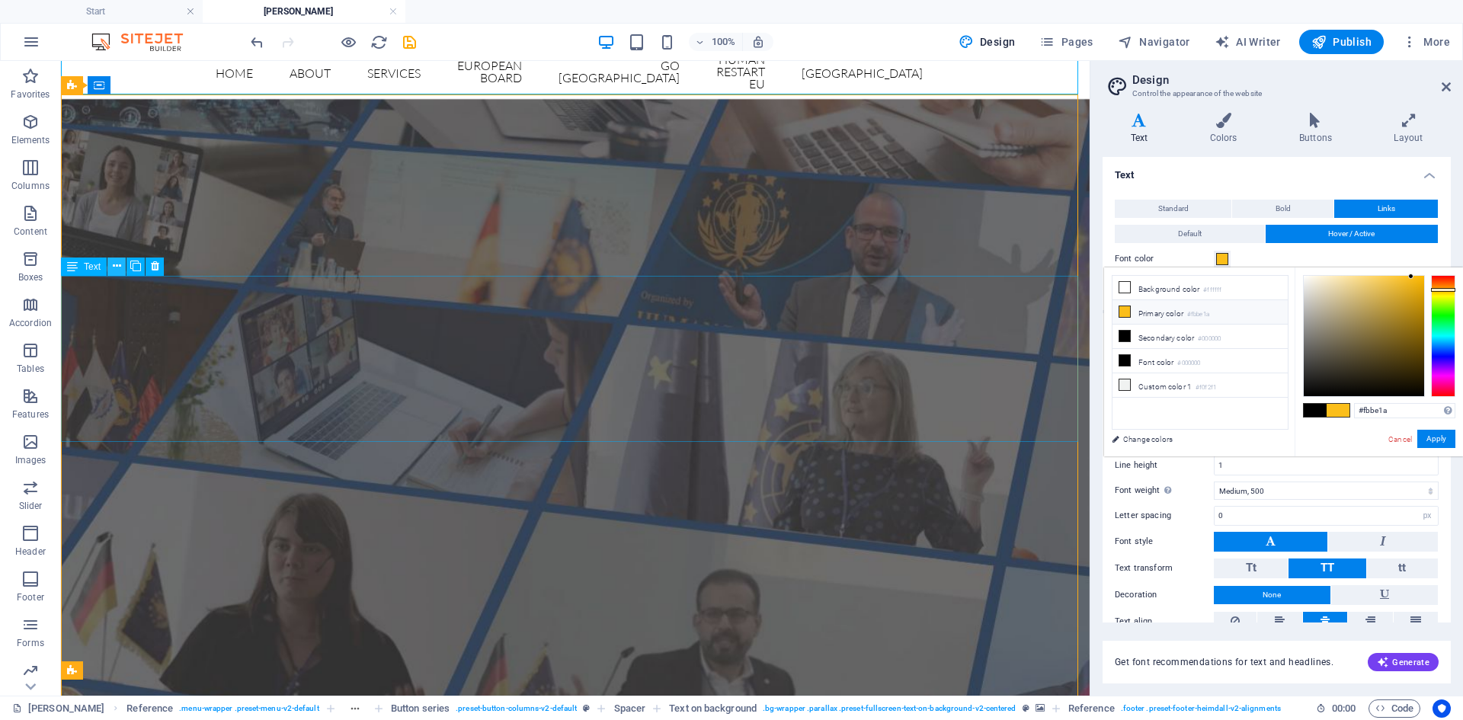
drag, startPoint x: 114, startPoint y: 267, endPoint x: 72, endPoint y: 219, distance: 64.2
click at [114, 267] on icon at bounding box center [117, 266] width 8 height 16
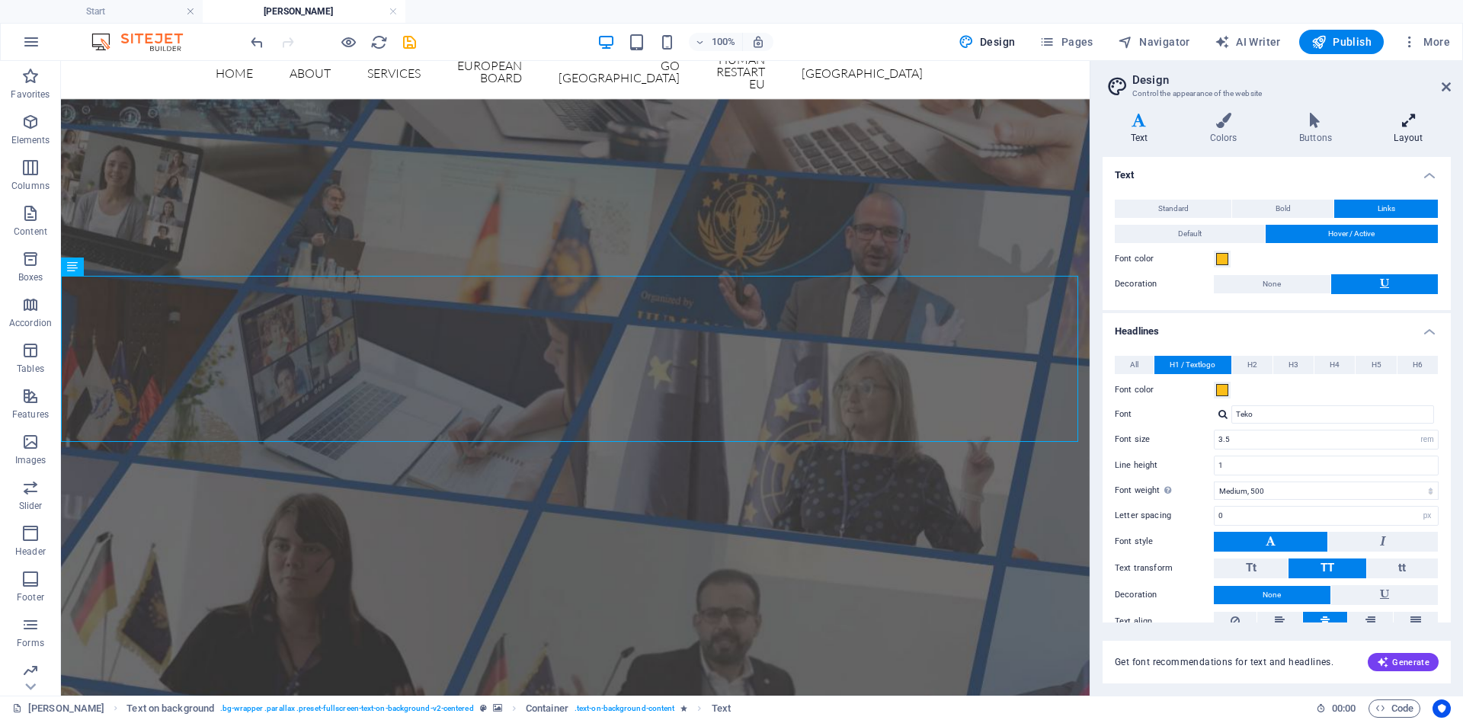
click at [1419, 137] on h4 "Layout" at bounding box center [1408, 129] width 85 height 32
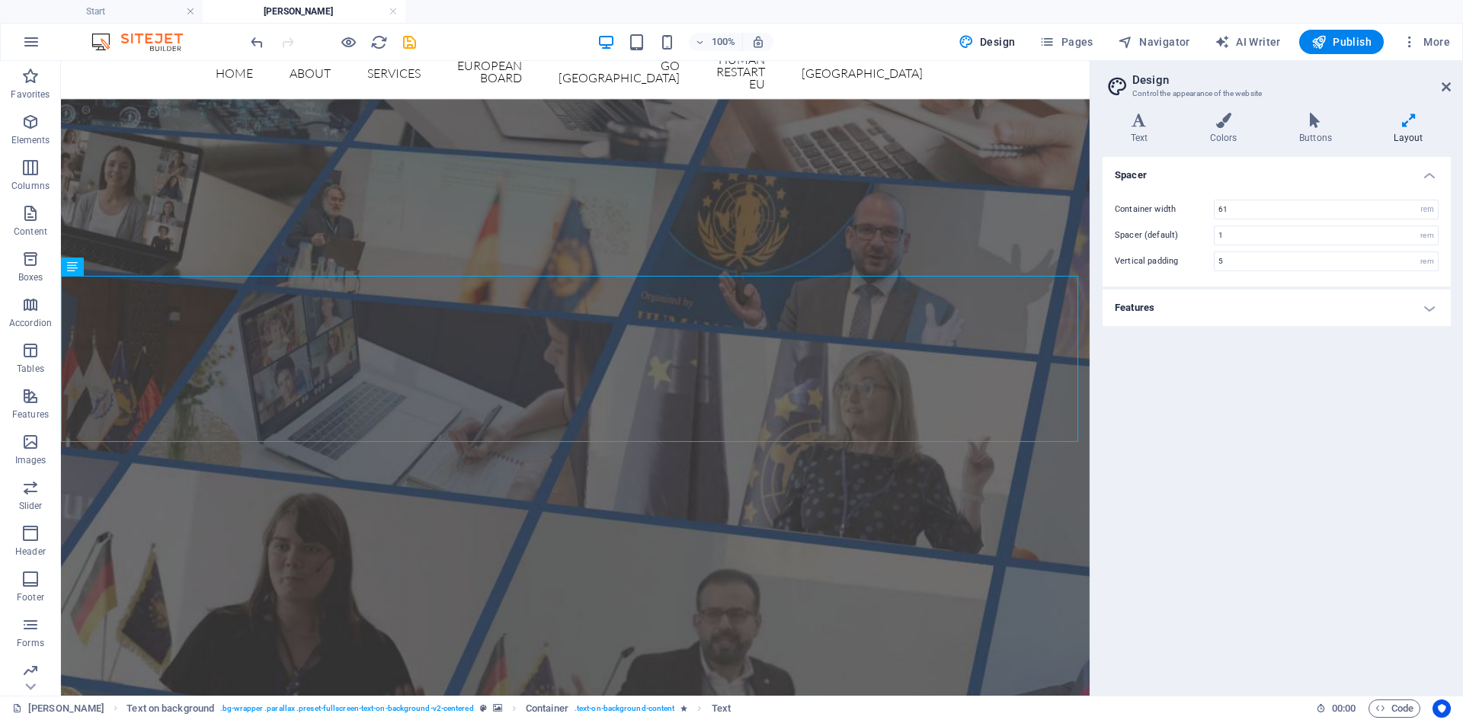
click at [1310, 297] on h4 "Features" at bounding box center [1276, 308] width 348 height 37
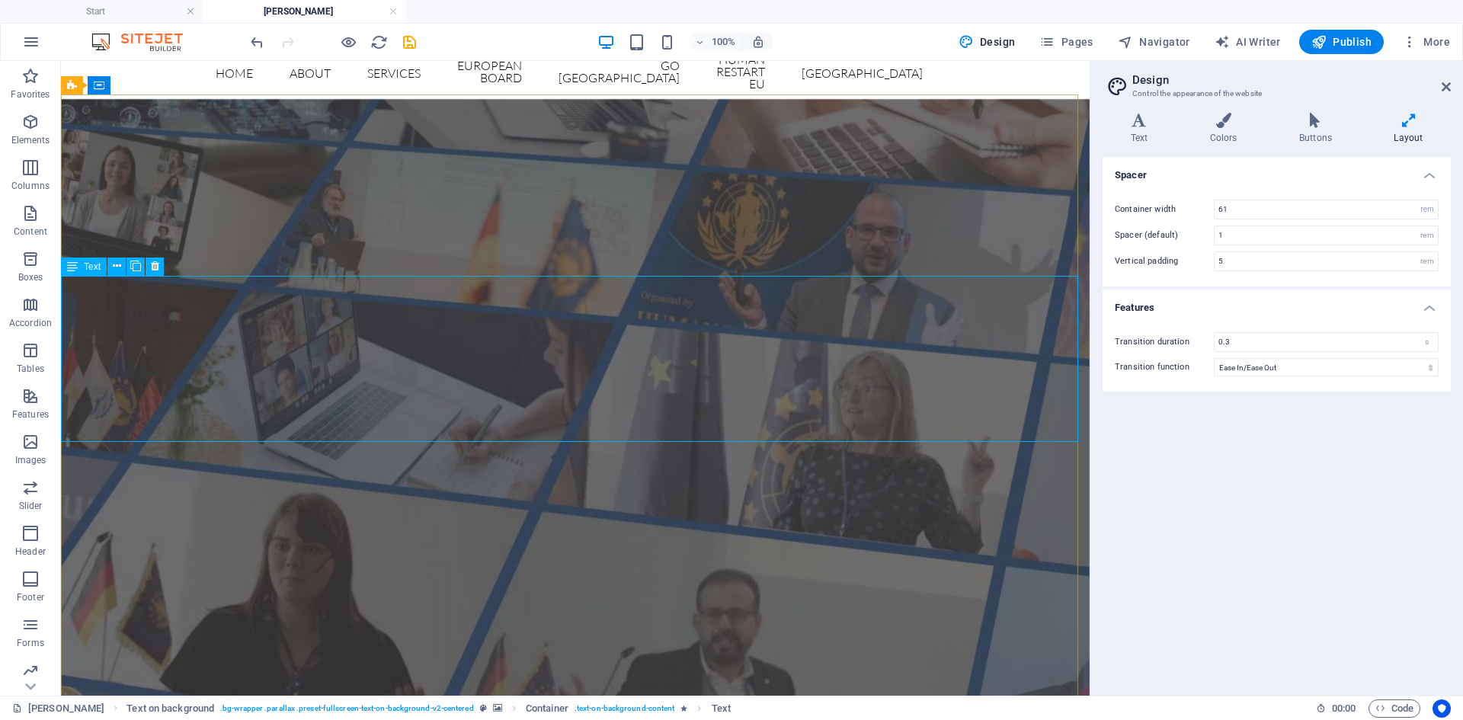
click at [68, 270] on icon at bounding box center [72, 267] width 11 height 18
click at [80, 261] on div "Text" at bounding box center [84, 267] width 46 height 18
click at [113, 267] on icon at bounding box center [117, 266] width 8 height 16
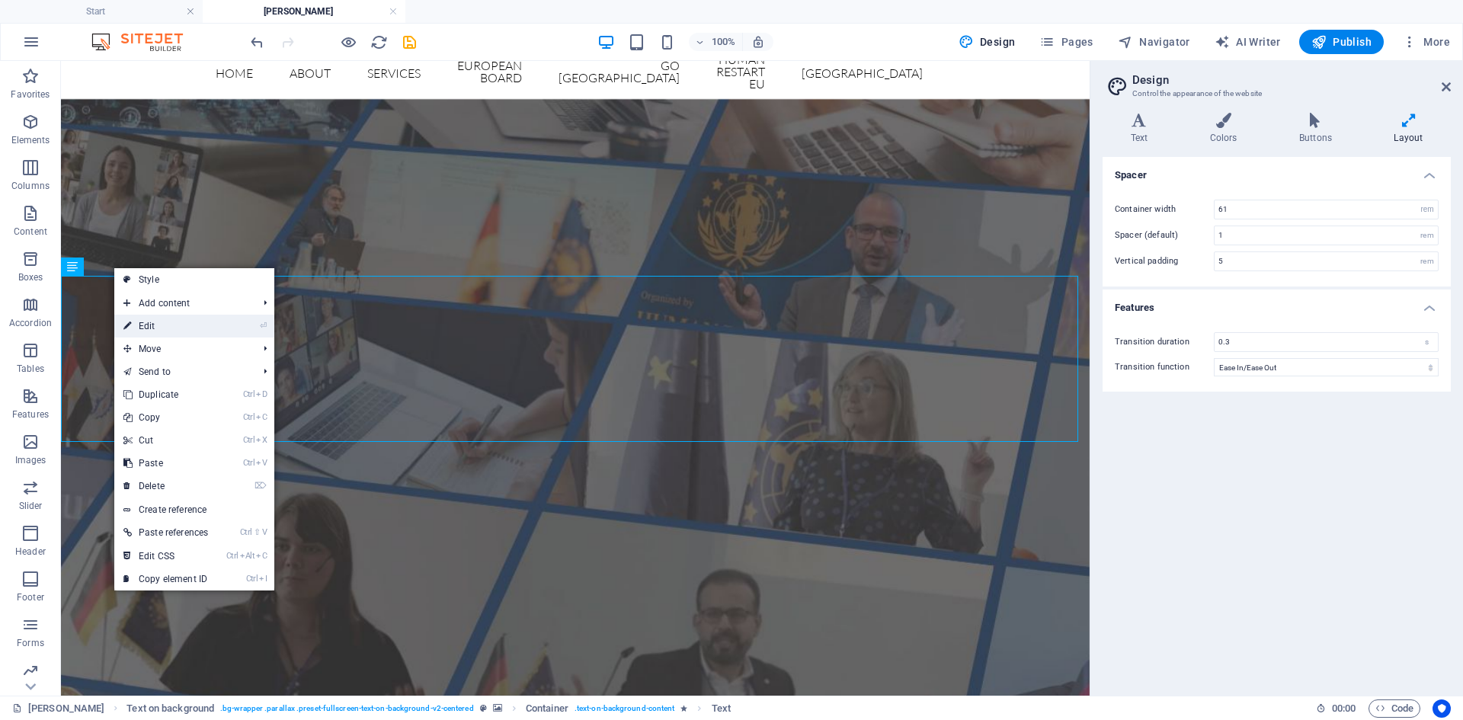
click at [183, 322] on link "⏎ Edit" at bounding box center [165, 326] width 103 height 23
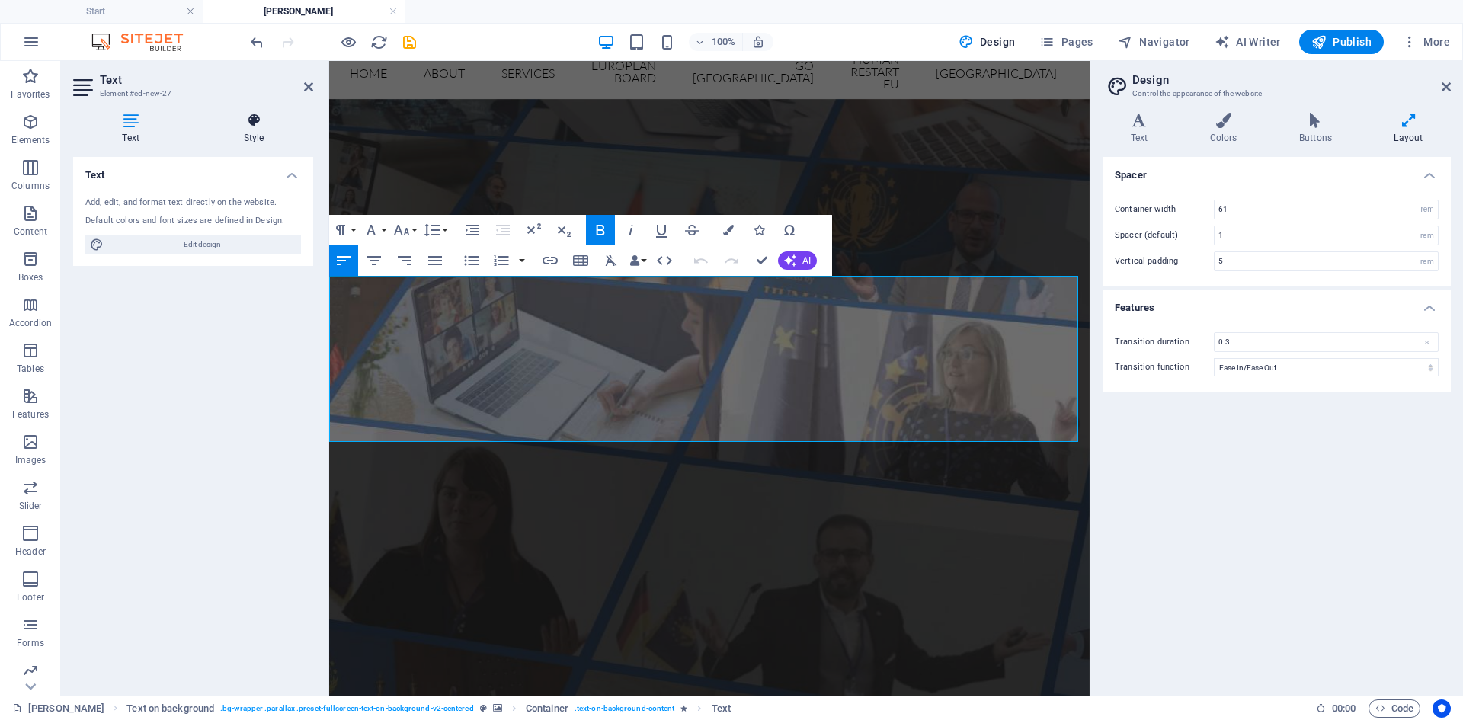
click at [258, 139] on h4 "Style" at bounding box center [253, 129] width 119 height 32
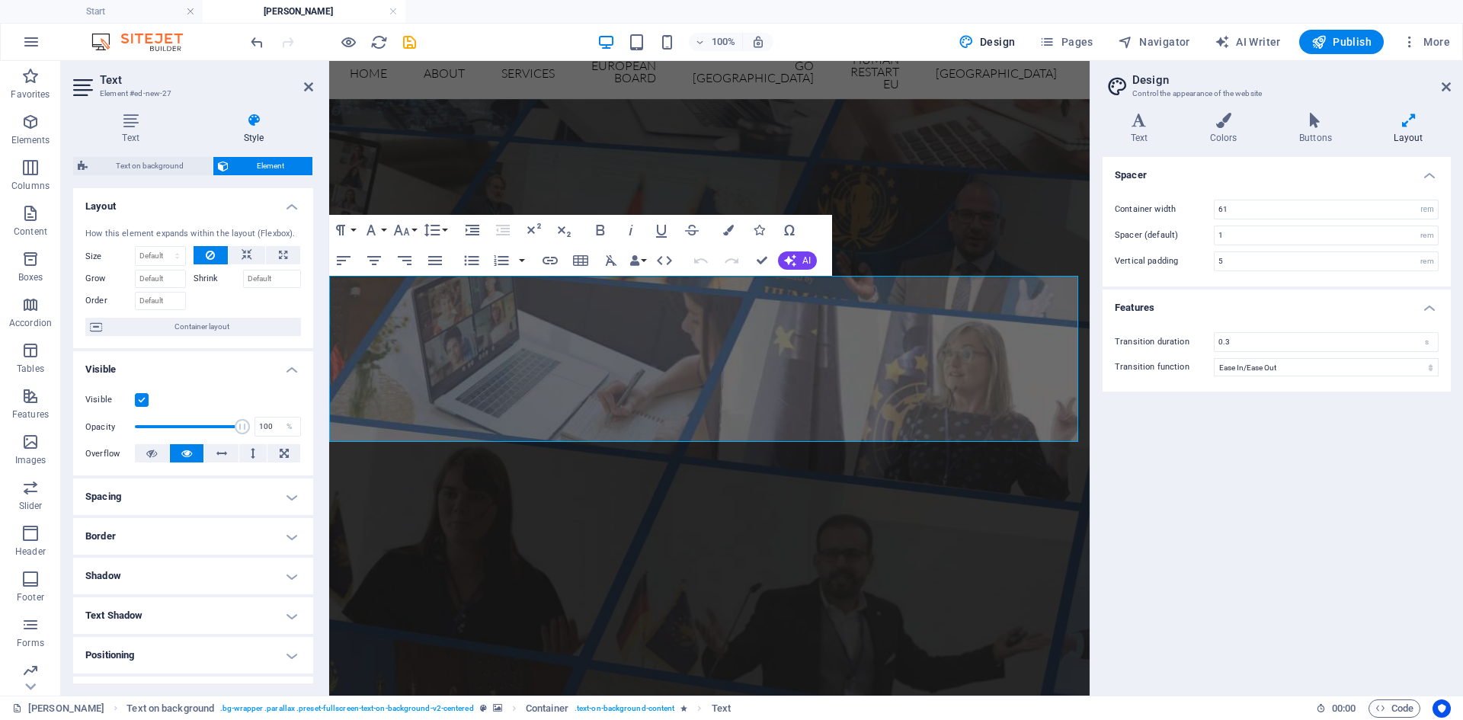
click at [136, 500] on h4 "Spacing" at bounding box center [193, 496] width 240 height 37
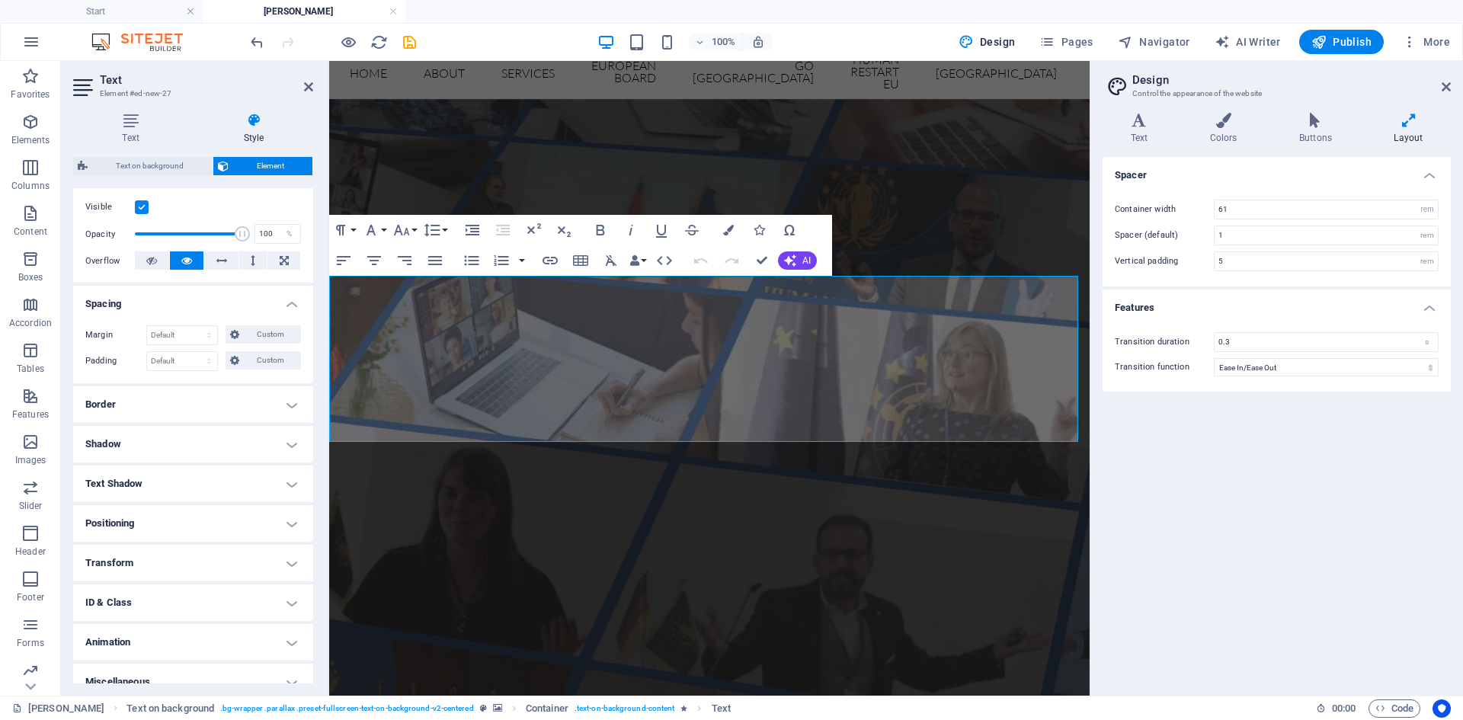
scroll to position [210, 0]
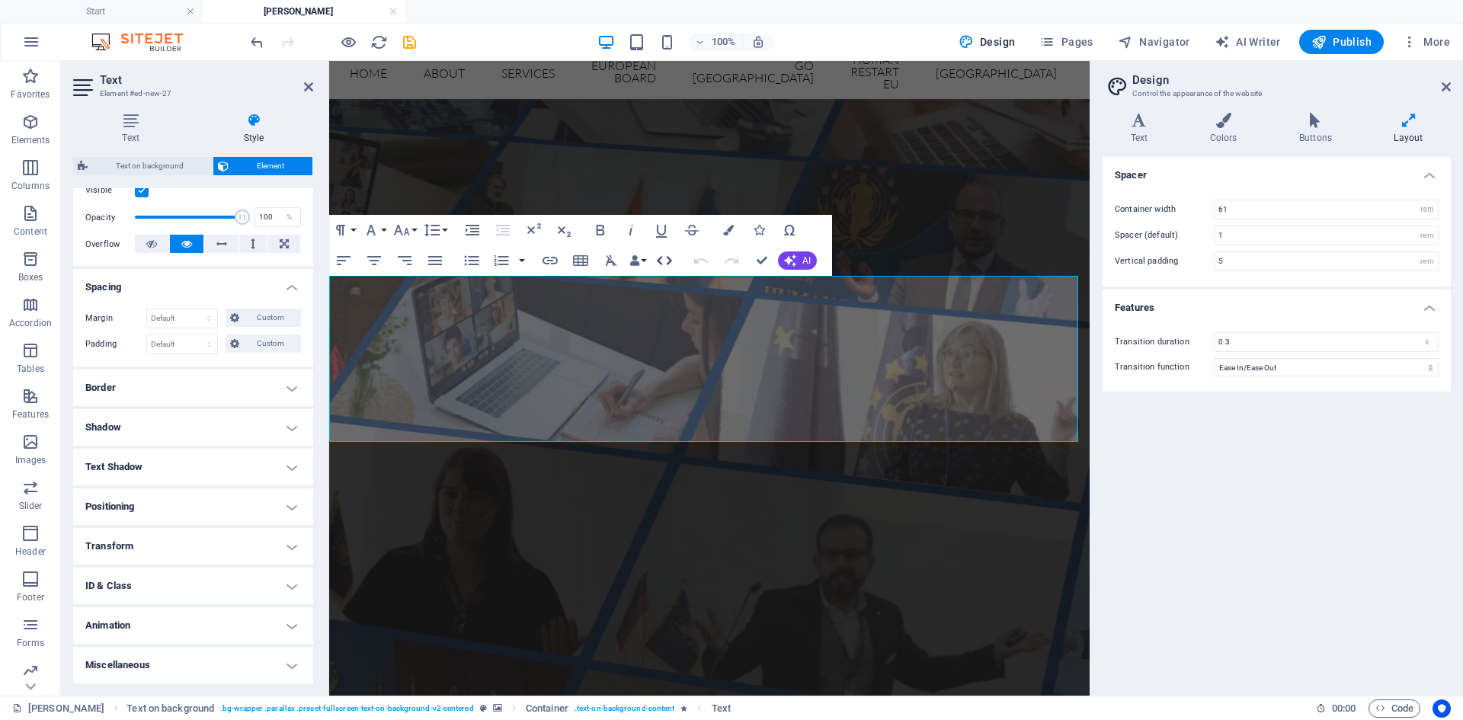
click at [666, 261] on icon "button" at bounding box center [664, 260] width 18 height 18
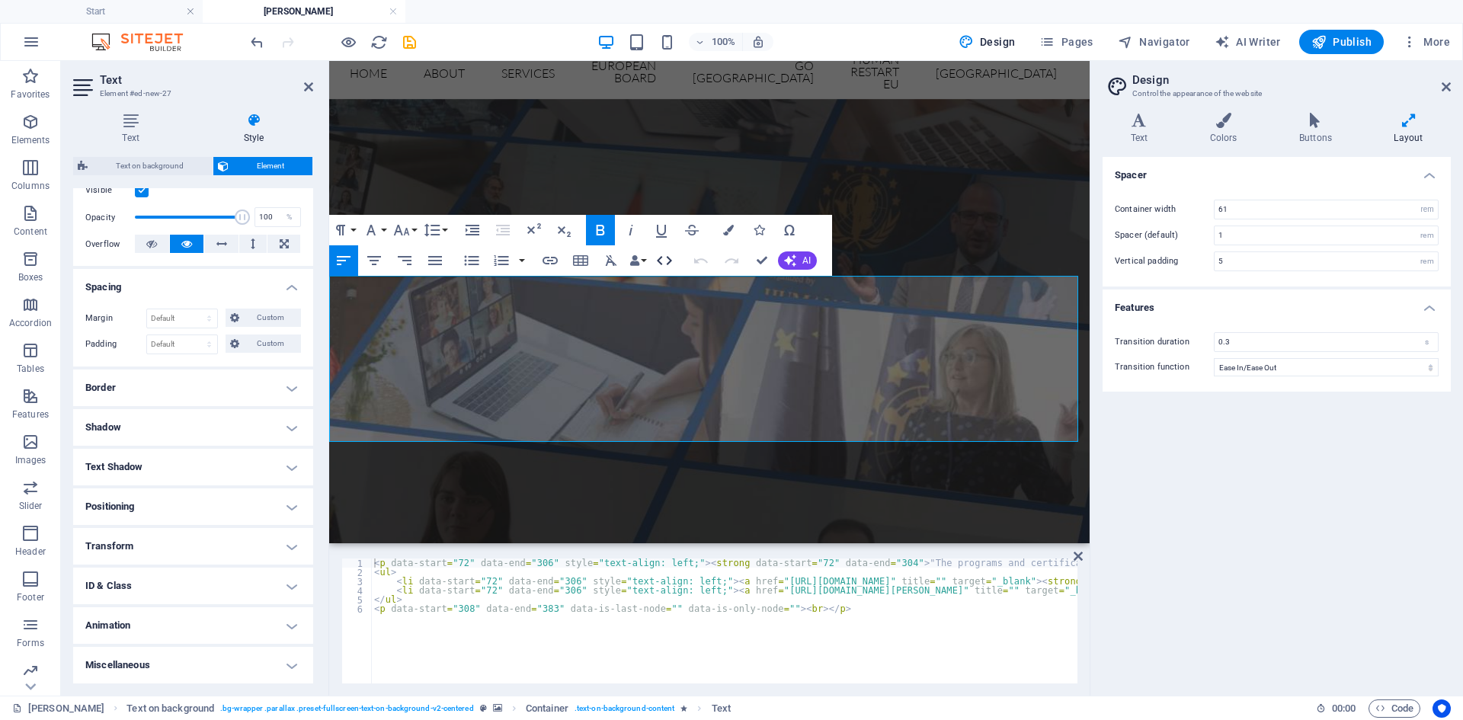
click at [666, 261] on icon "button" at bounding box center [664, 260] width 18 height 18
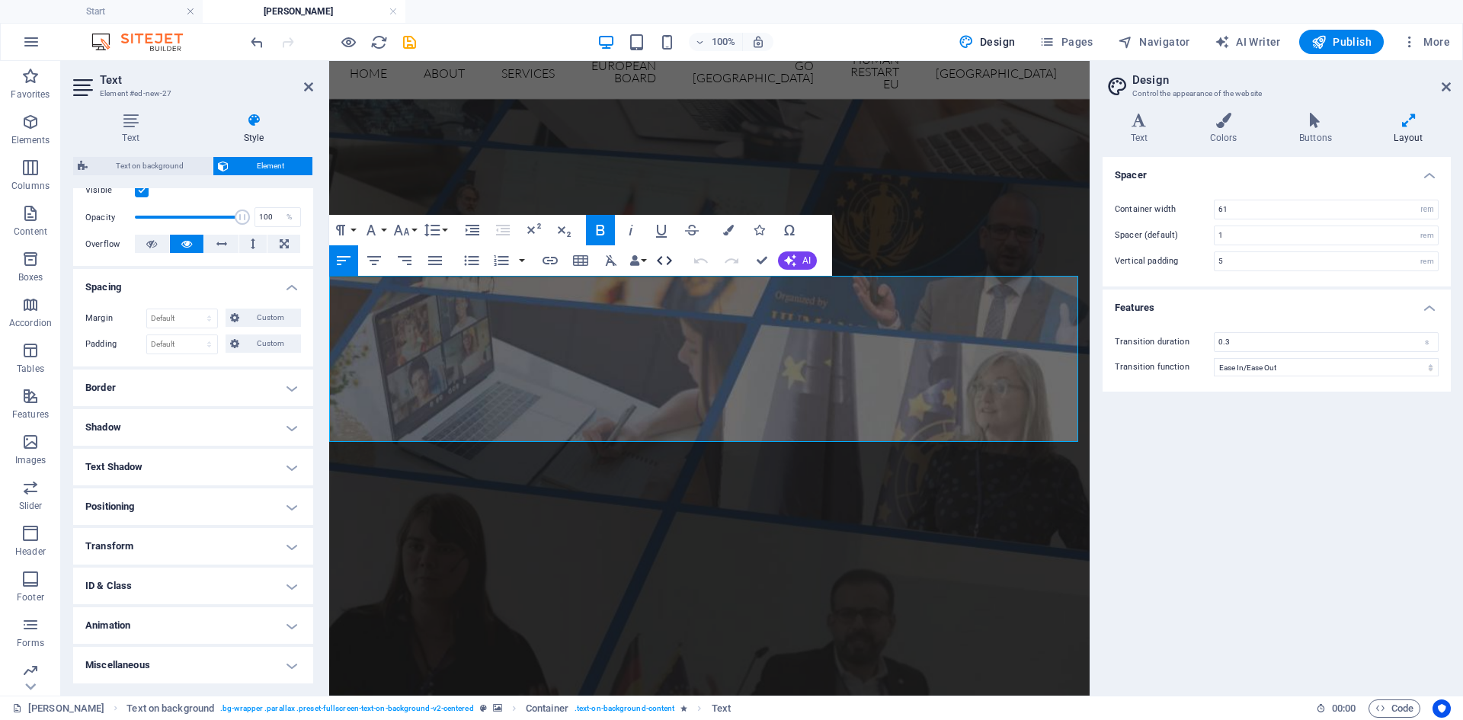
click at [666, 261] on icon "button" at bounding box center [664, 260] width 18 height 18
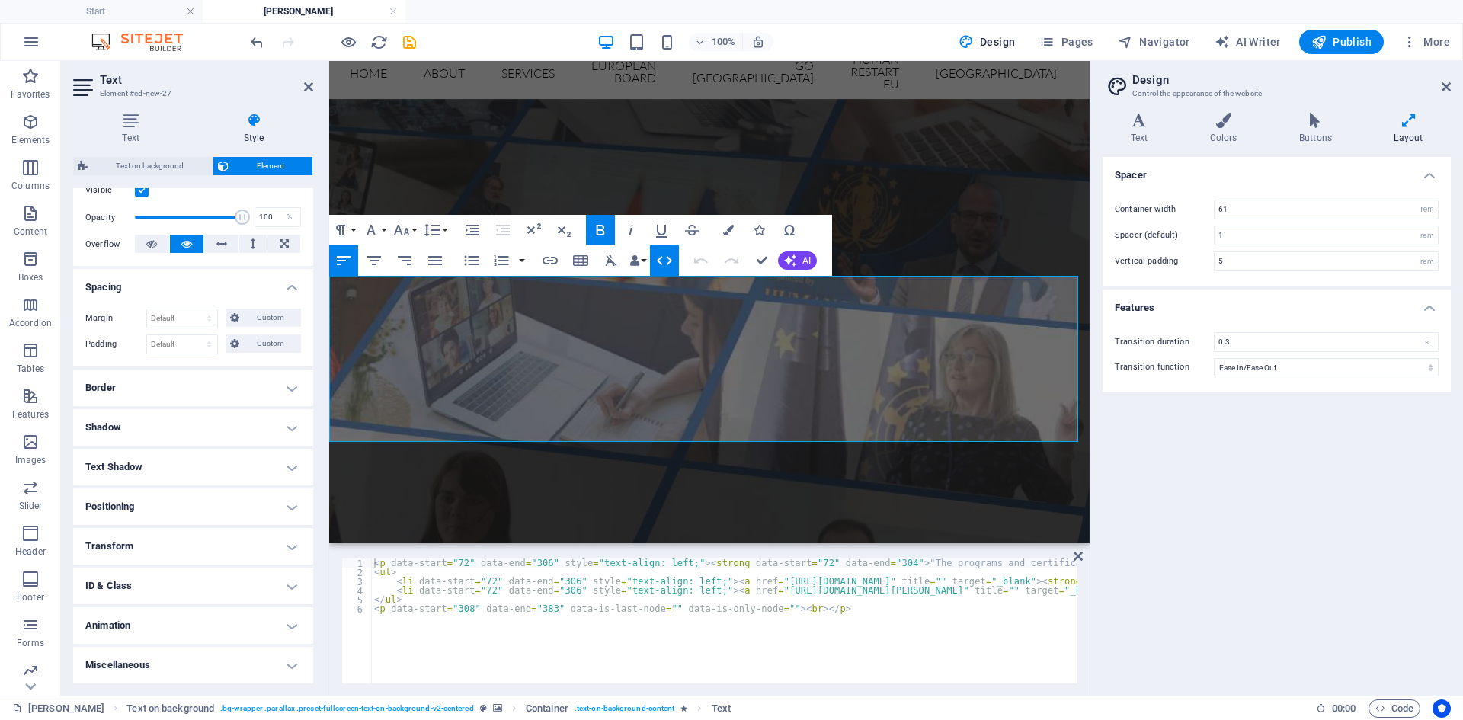
click at [243, 510] on h4 "Positioning" at bounding box center [193, 506] width 240 height 37
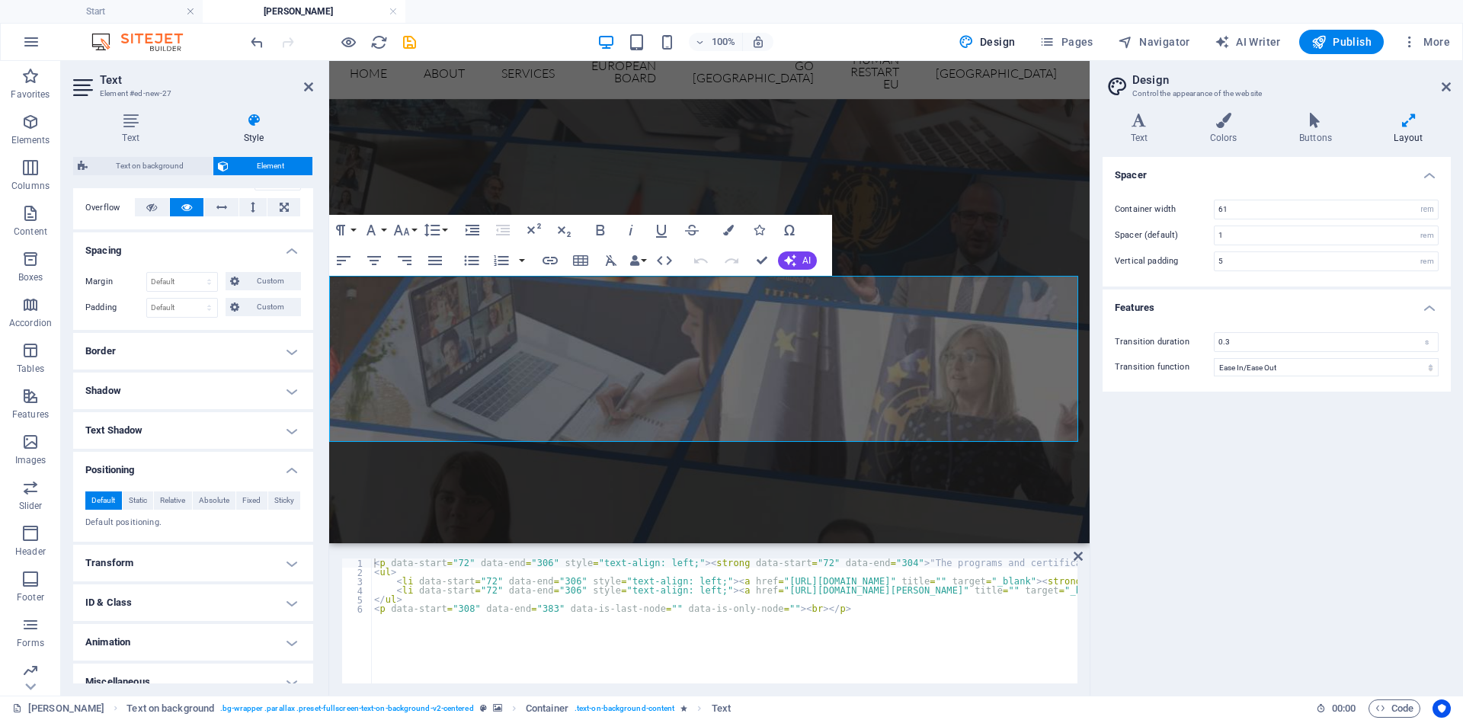
scroll to position [263, 0]
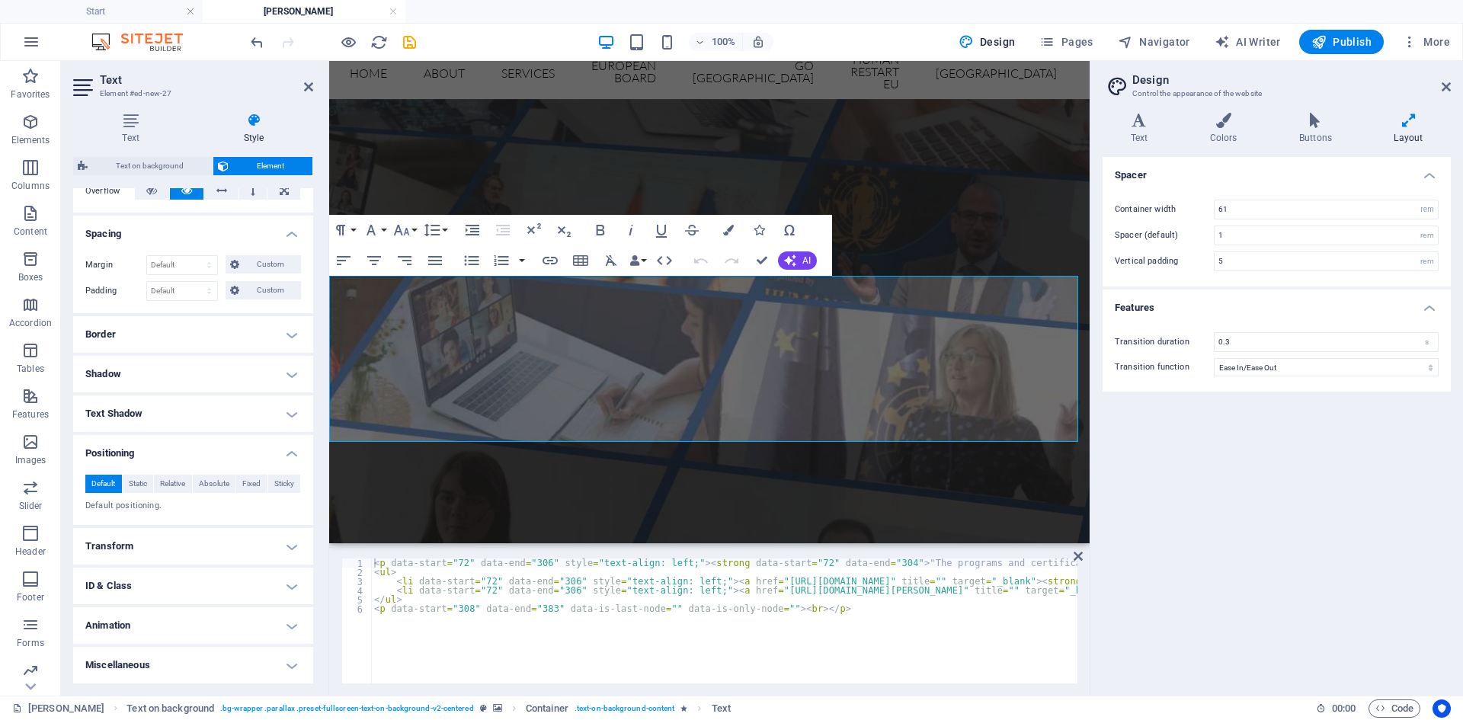
click at [204, 583] on h4 "ID & Class" at bounding box center [193, 586] width 240 height 37
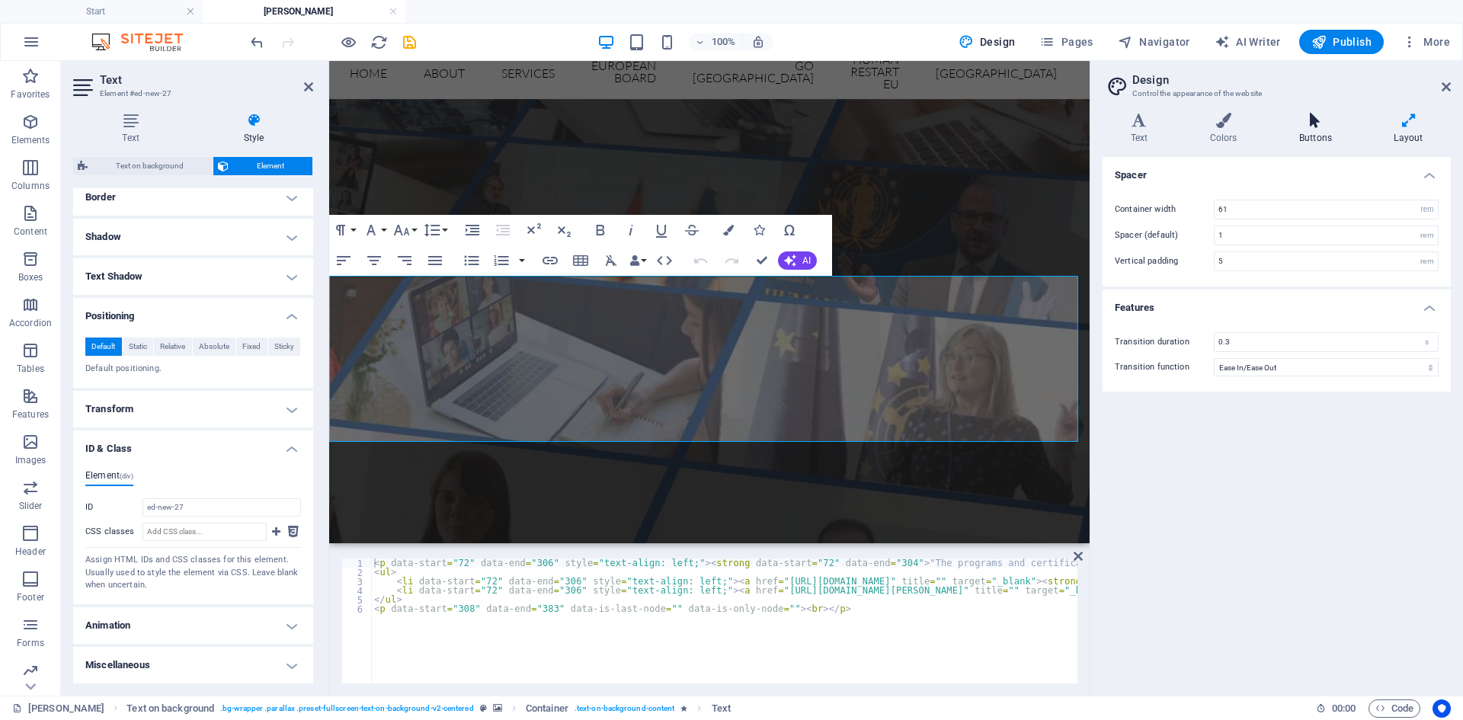
click at [1288, 135] on h4 "Buttons" at bounding box center [1318, 129] width 94 height 32
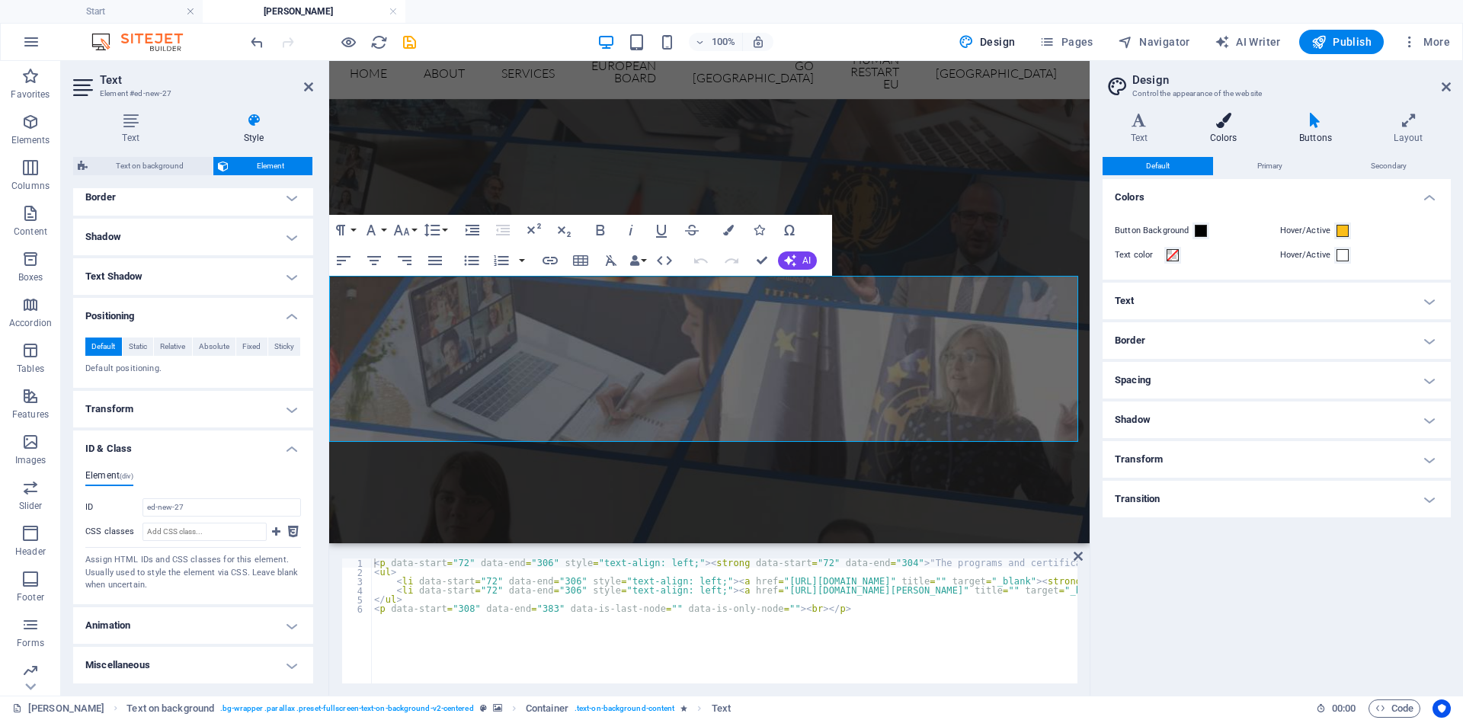
click at [1244, 121] on icon at bounding box center [1223, 120] width 83 height 15
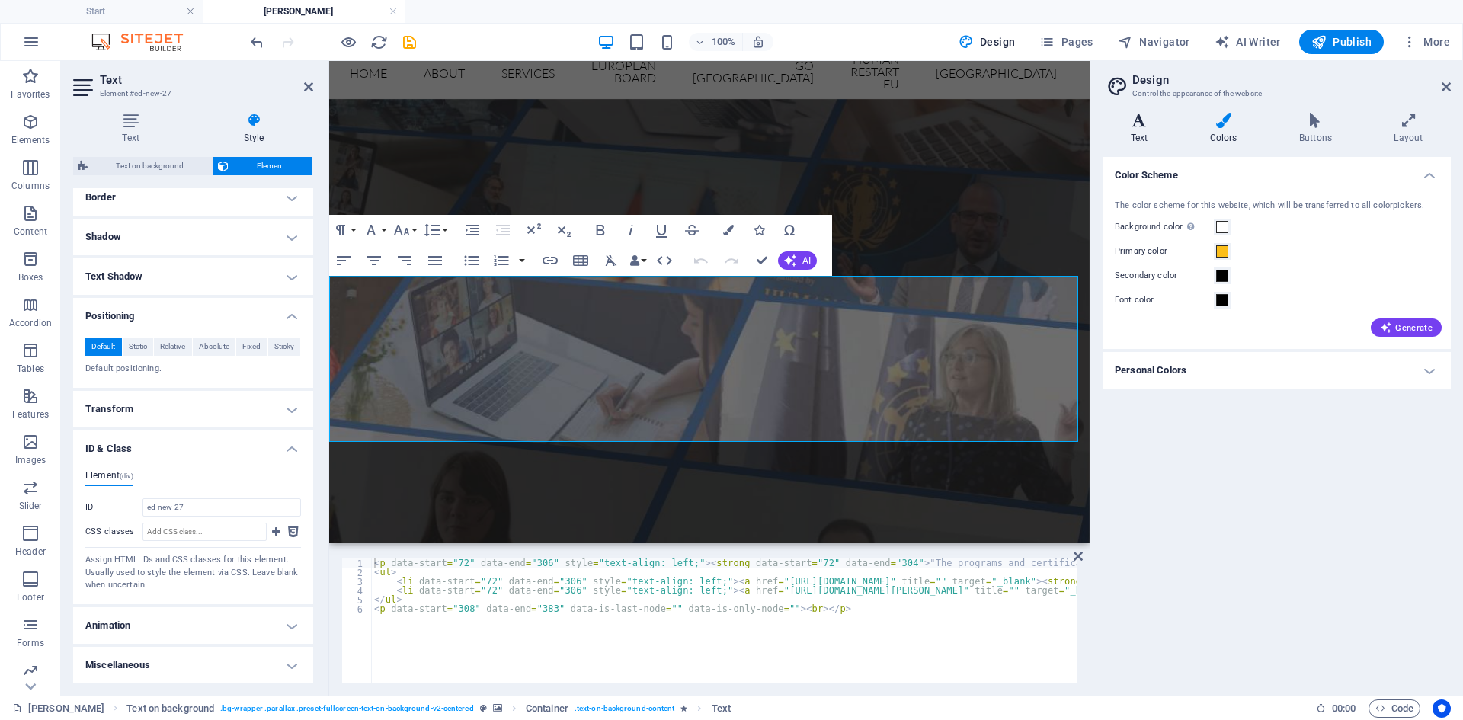
click at [1143, 123] on icon at bounding box center [1138, 120] width 73 height 15
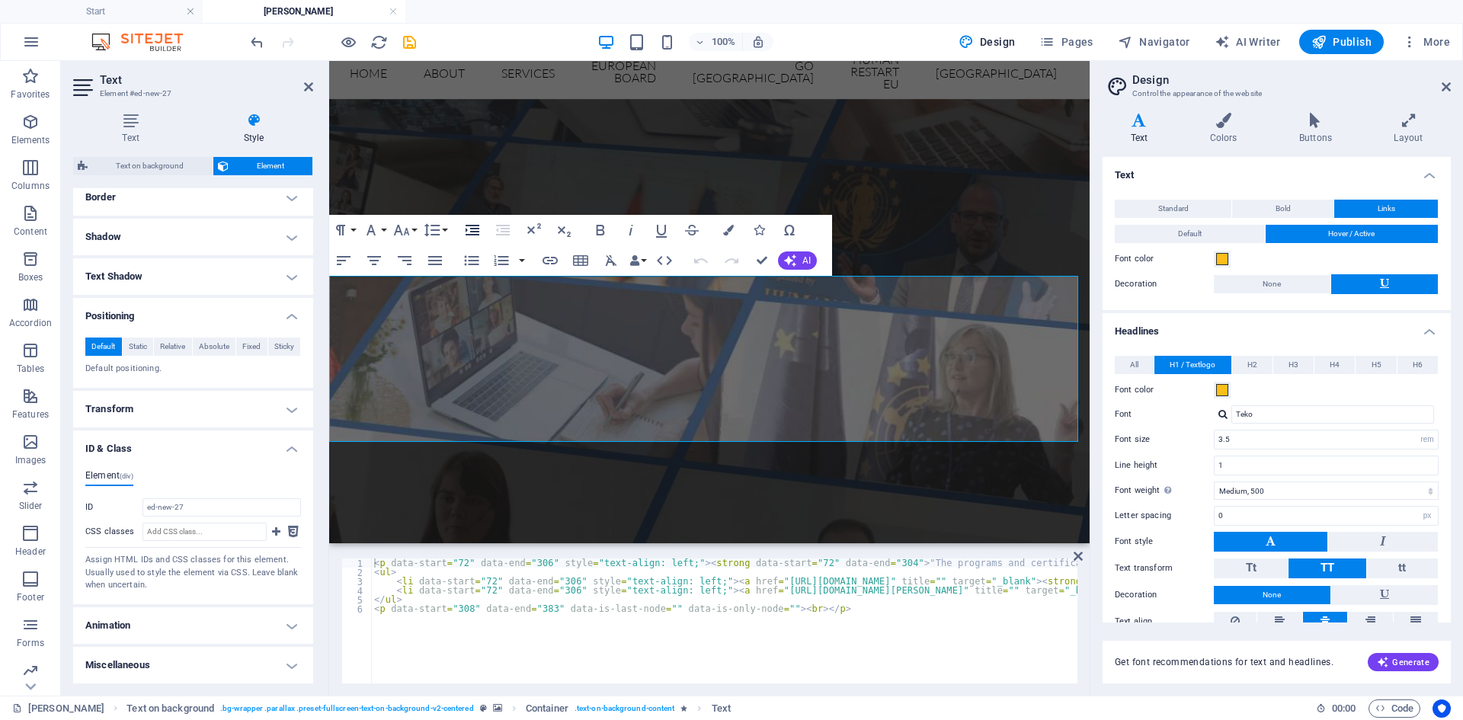
click at [471, 232] on icon "button" at bounding box center [472, 230] width 18 height 18
drag, startPoint x: 347, startPoint y: 319, endPoint x: 369, endPoint y: 385, distance: 69.1
click at [464, 229] on icon "button" at bounding box center [472, 230] width 18 height 18
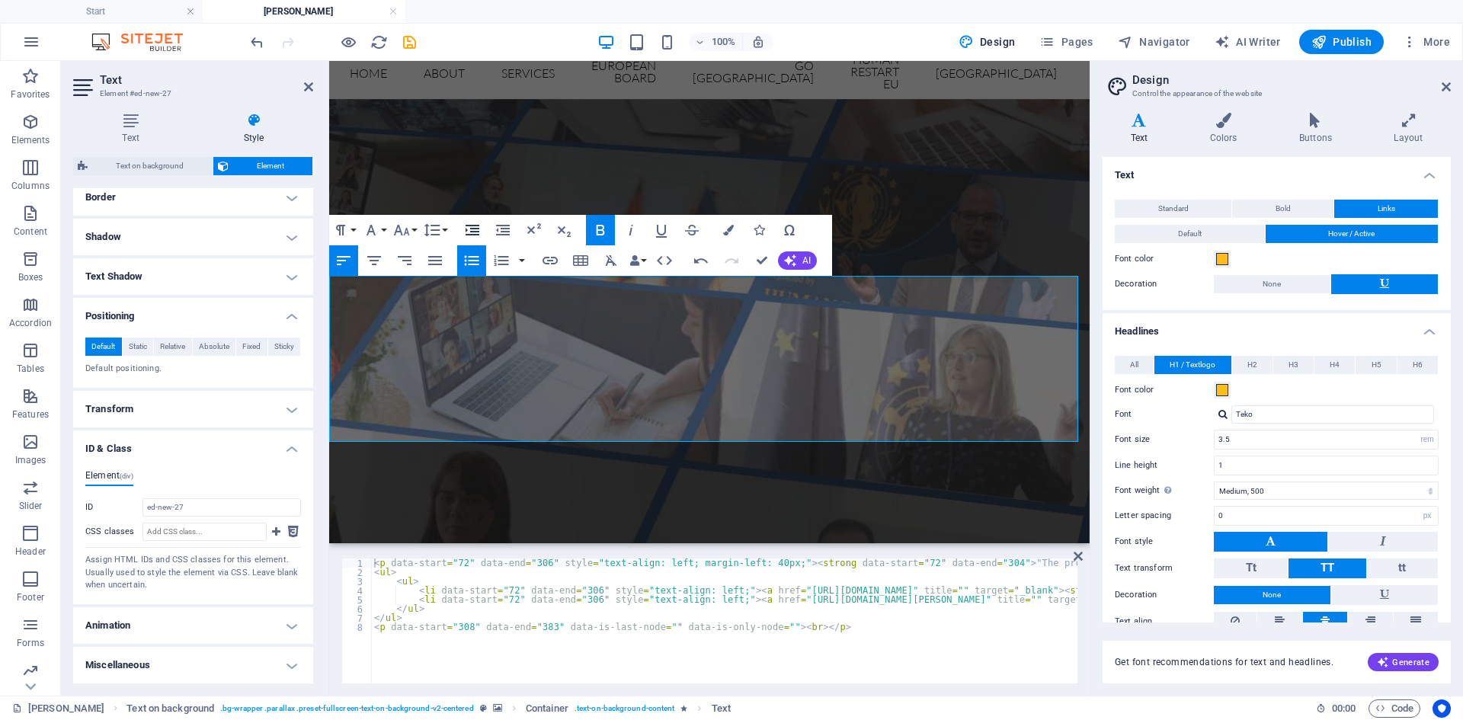
click at [464, 229] on icon "button" at bounding box center [472, 230] width 18 height 18
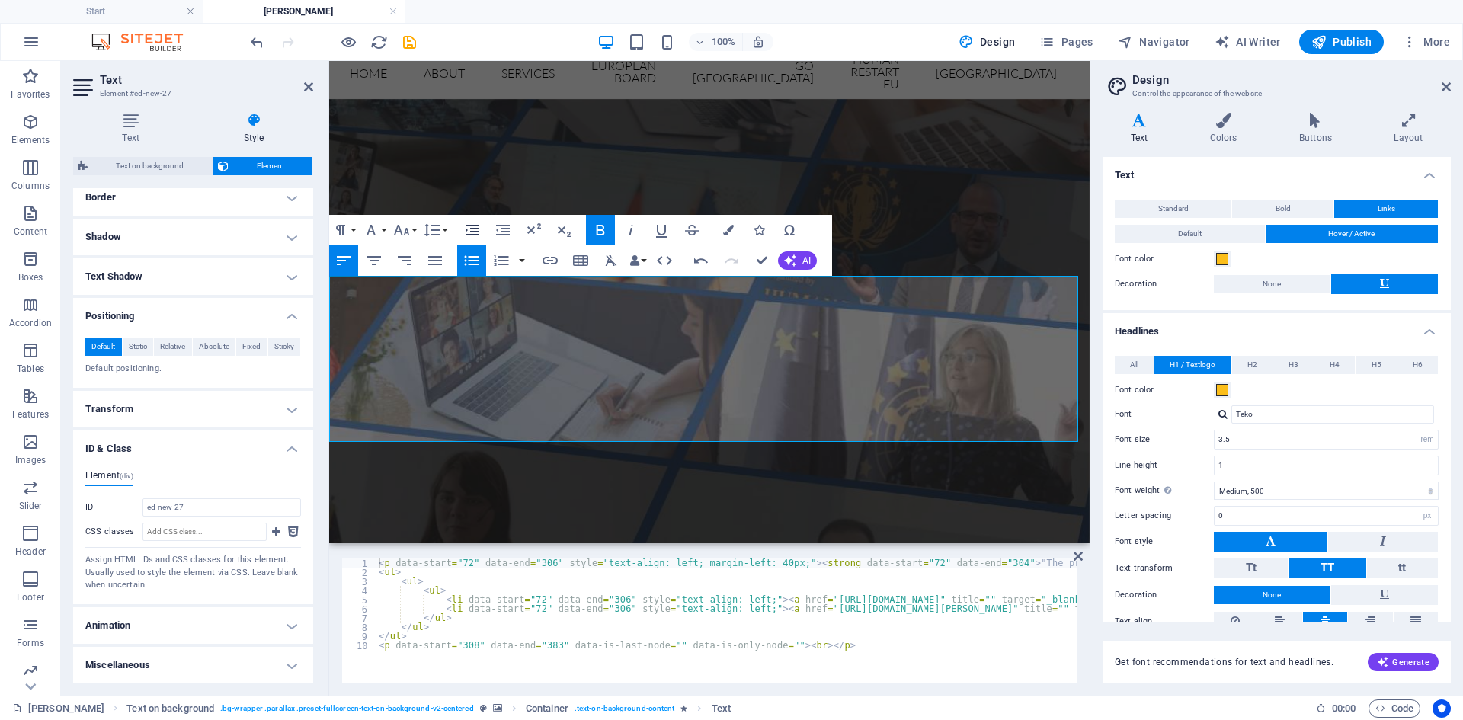
click at [464, 229] on icon "button" at bounding box center [472, 230] width 18 height 18
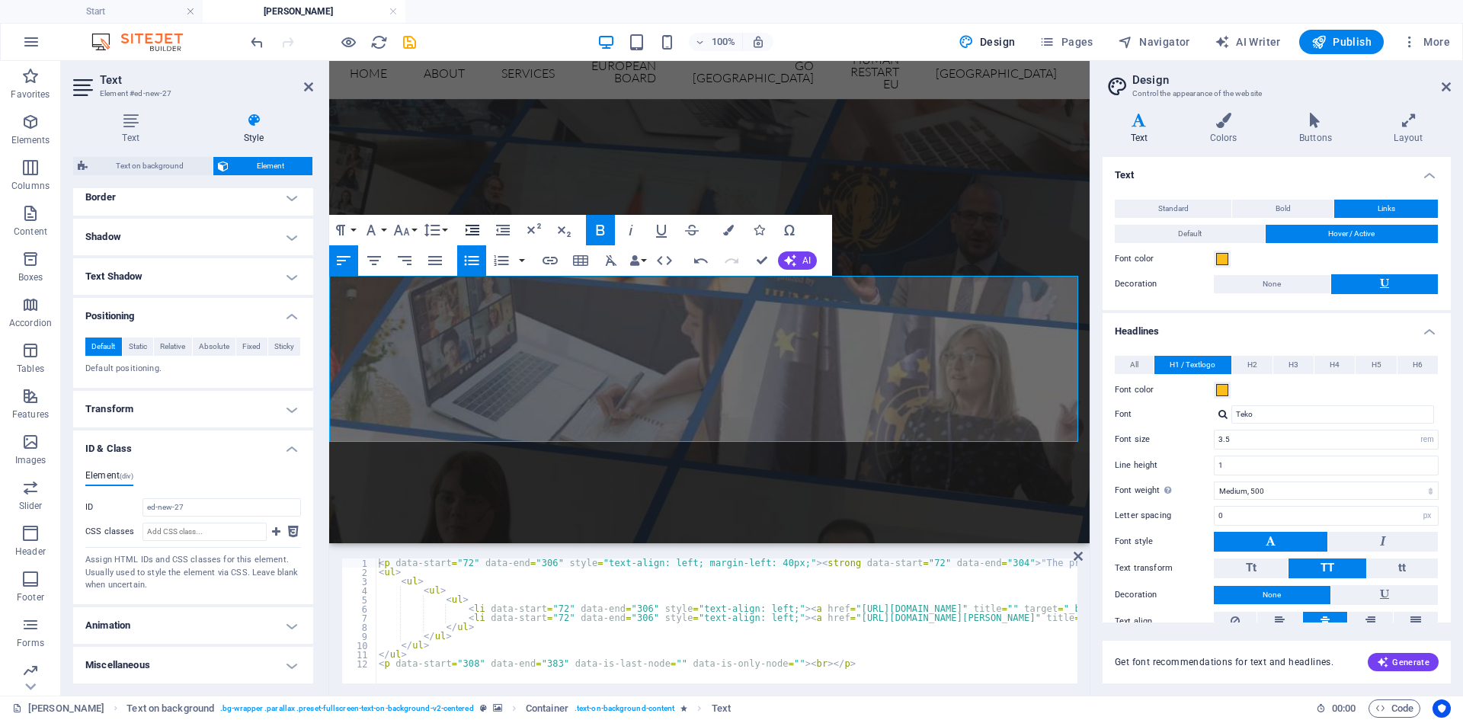
click at [464, 229] on icon "button" at bounding box center [472, 230] width 18 height 18
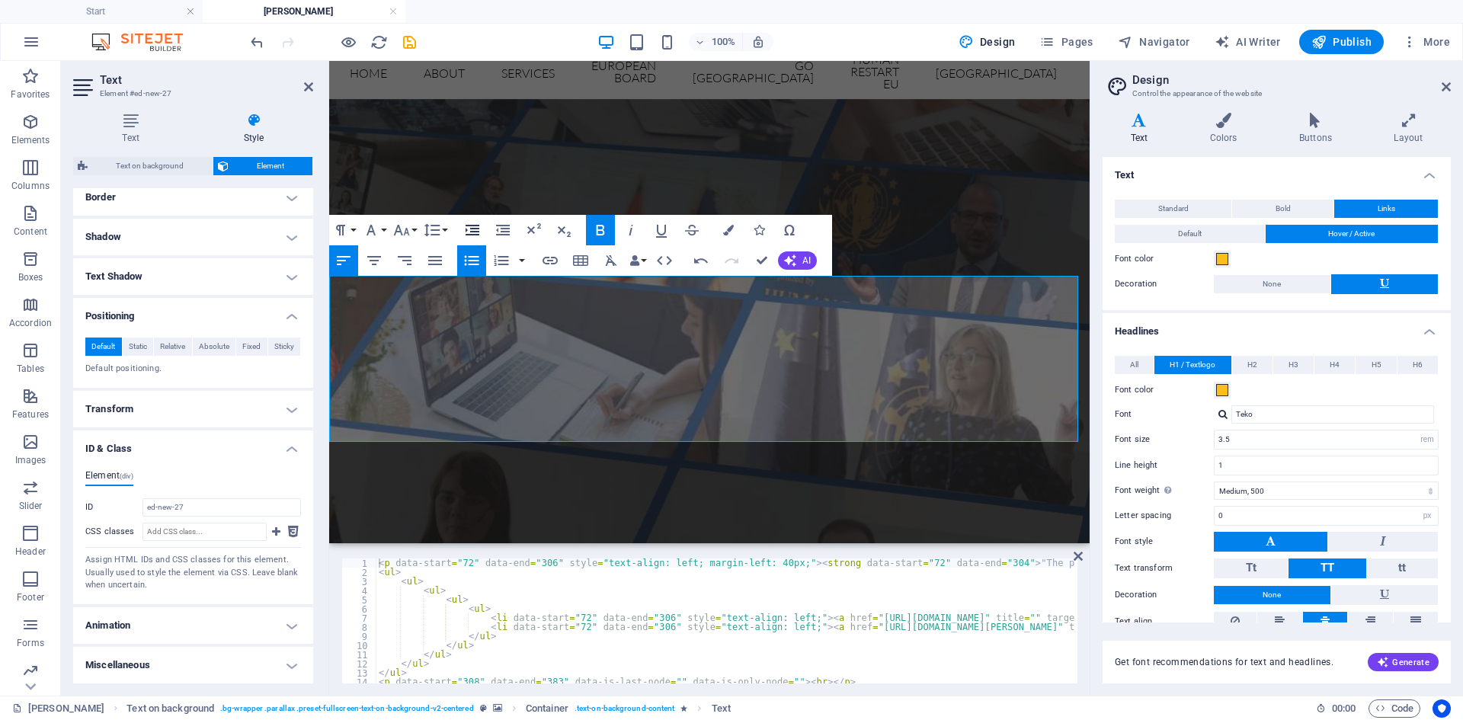
click at [464, 229] on icon "button" at bounding box center [472, 230] width 18 height 18
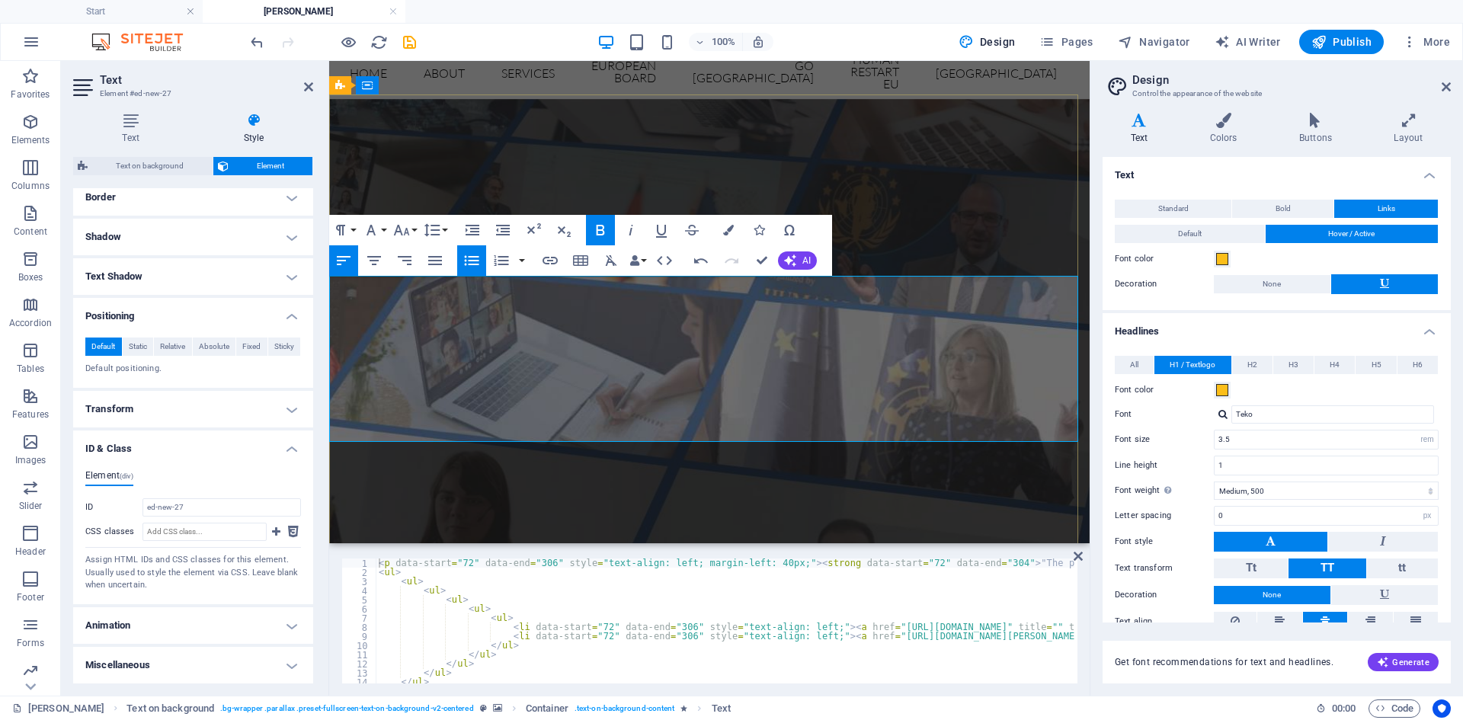
click at [471, 236] on icon "button" at bounding box center [472, 230] width 18 height 18
click at [470, 235] on icon "button" at bounding box center [472, 230] width 18 height 18
drag, startPoint x: 398, startPoint y: 296, endPoint x: 388, endPoint y: 299, distance: 11.1
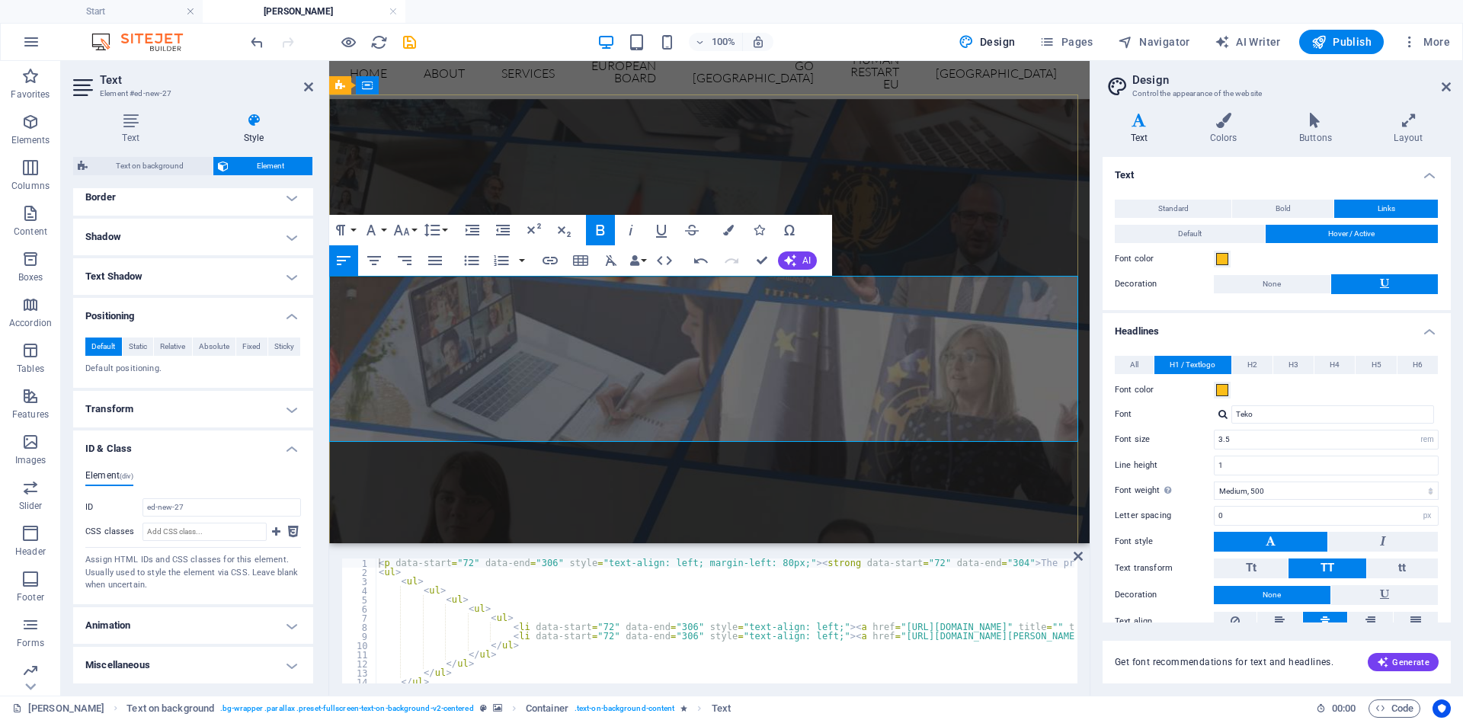
drag, startPoint x: 1013, startPoint y: 369, endPoint x: 378, endPoint y: 301, distance: 639.1
click at [395, 229] on icon "button" at bounding box center [401, 230] width 18 height 18
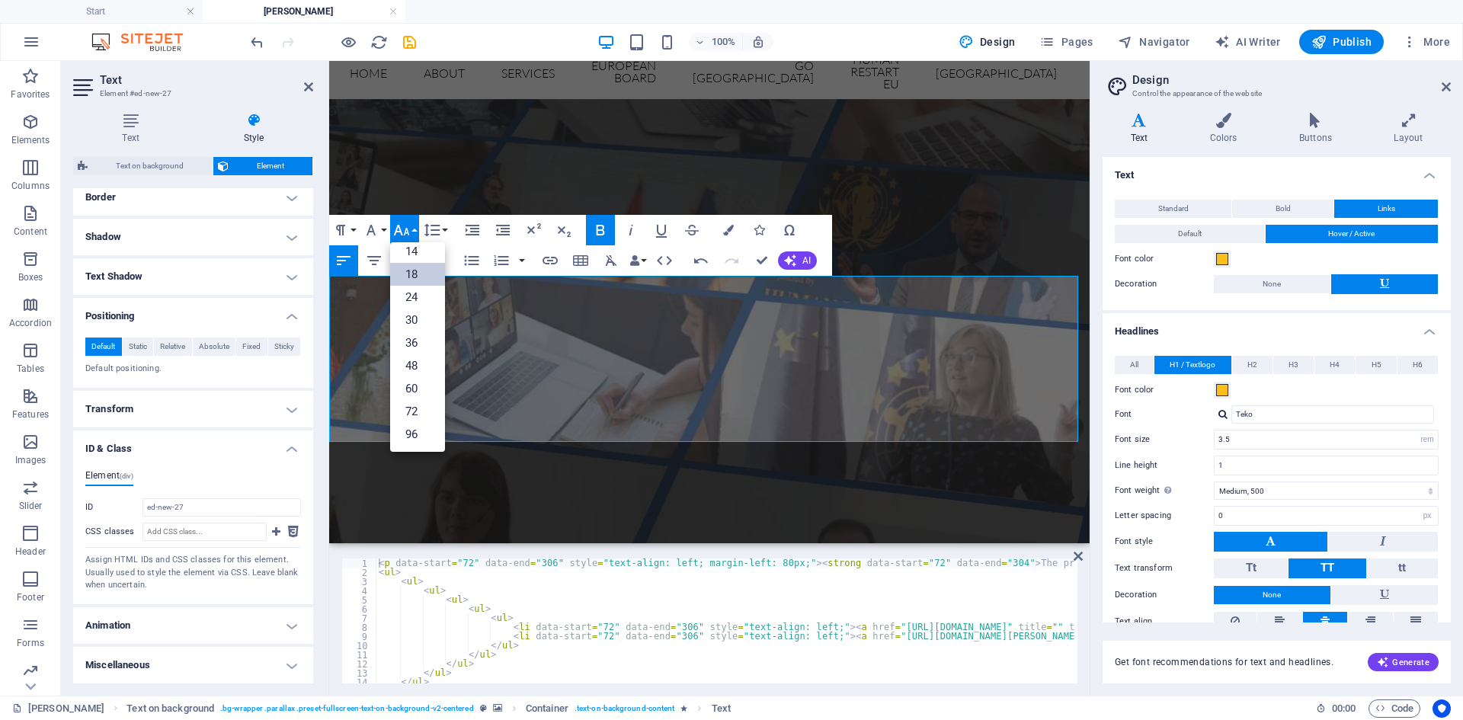
scroll to position [123, 0]
click at [415, 291] on link "24" at bounding box center [417, 297] width 55 height 23
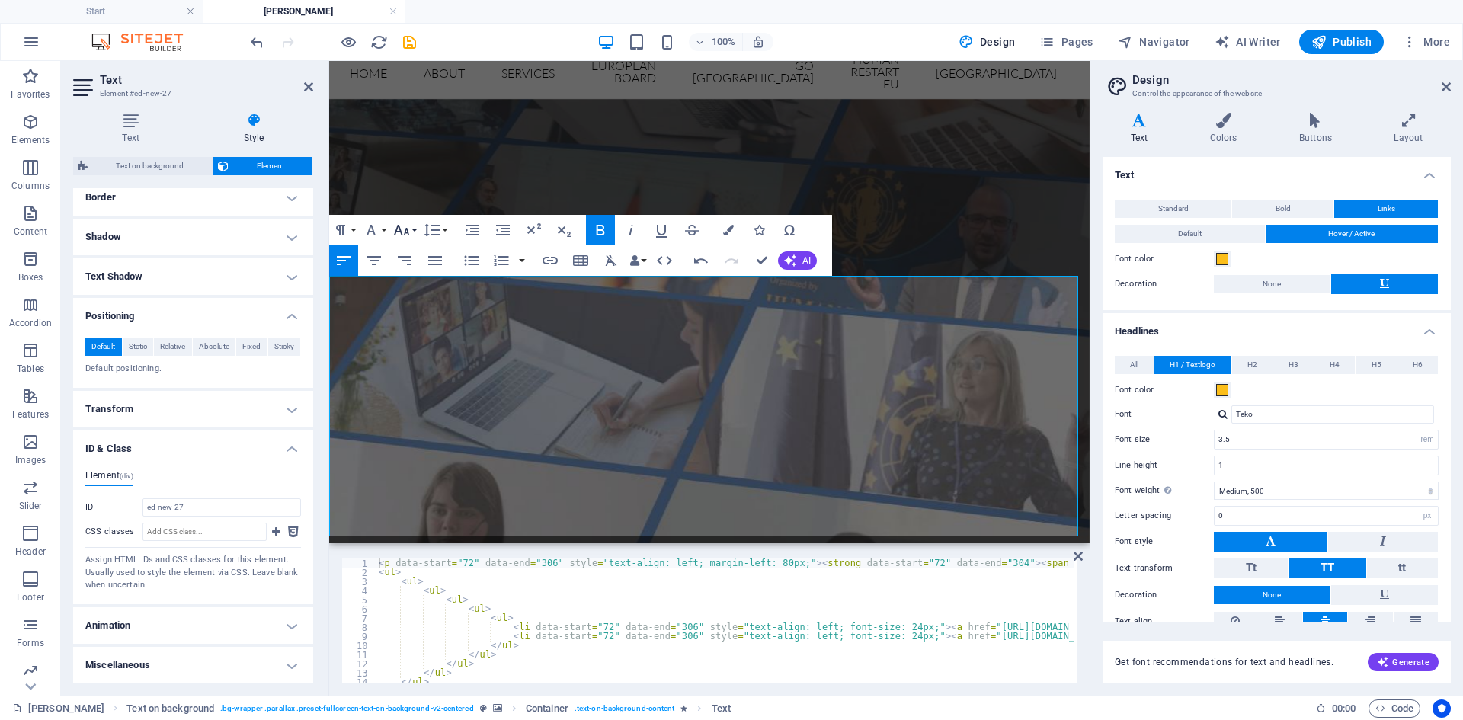
click at [397, 226] on icon "button" at bounding box center [402, 230] width 16 height 11
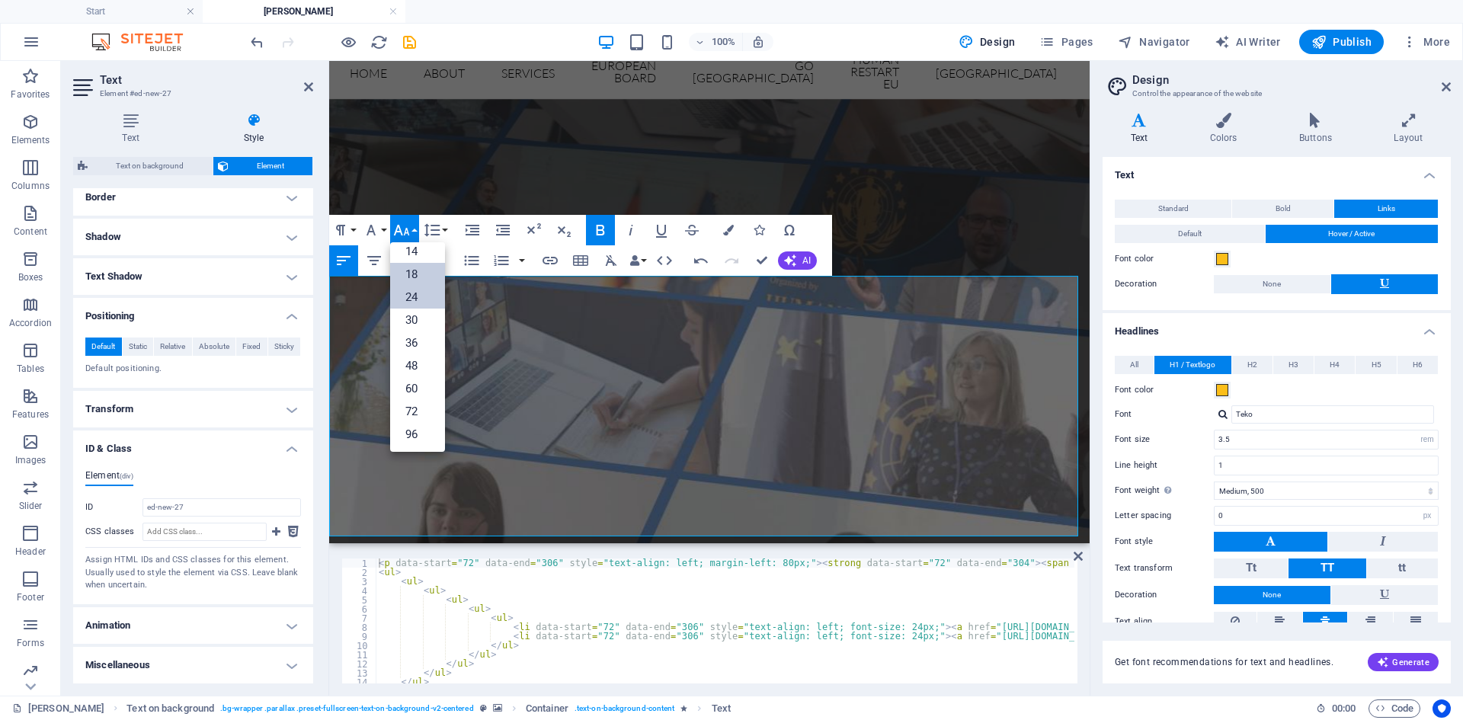
click at [408, 273] on link "18" at bounding box center [417, 274] width 55 height 23
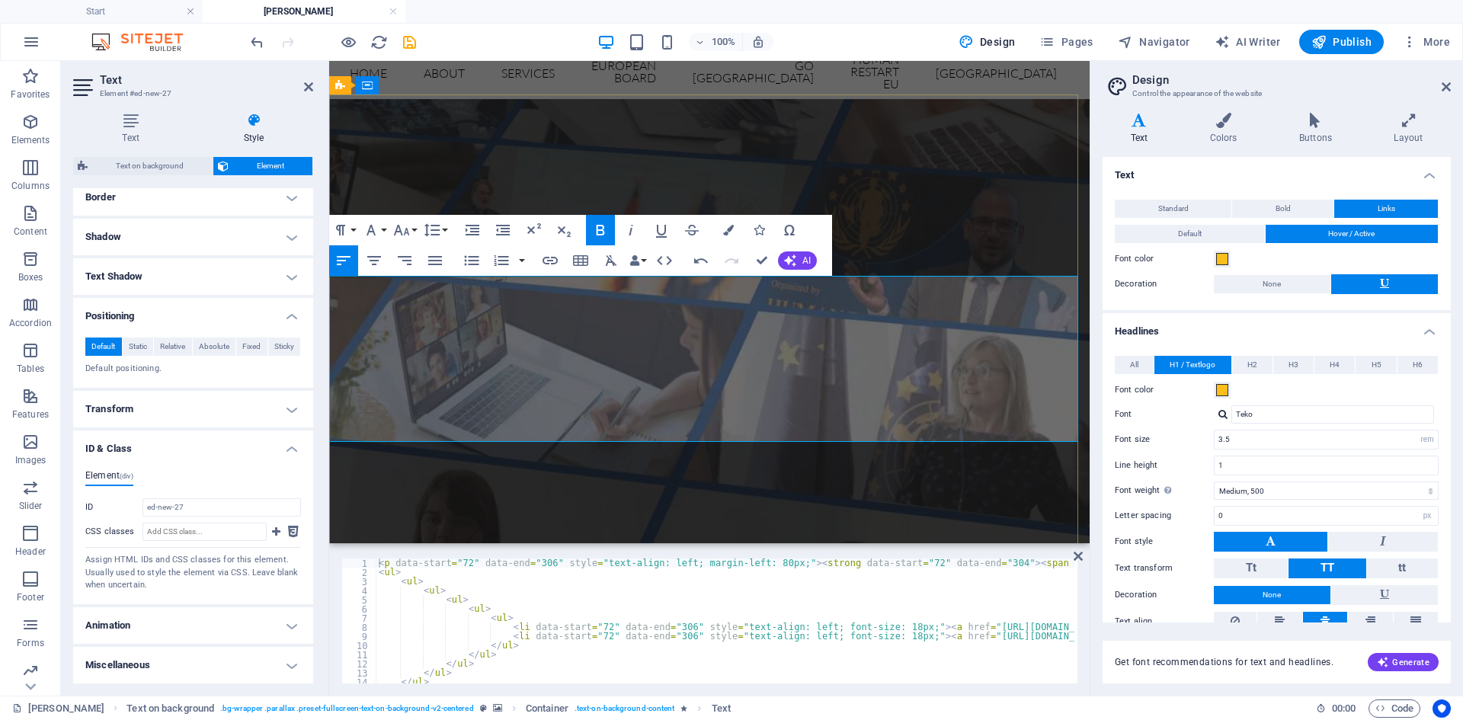
click at [1342, 42] on span "Publish" at bounding box center [1341, 41] width 60 height 15
